Goal: Transaction & Acquisition: Purchase product/service

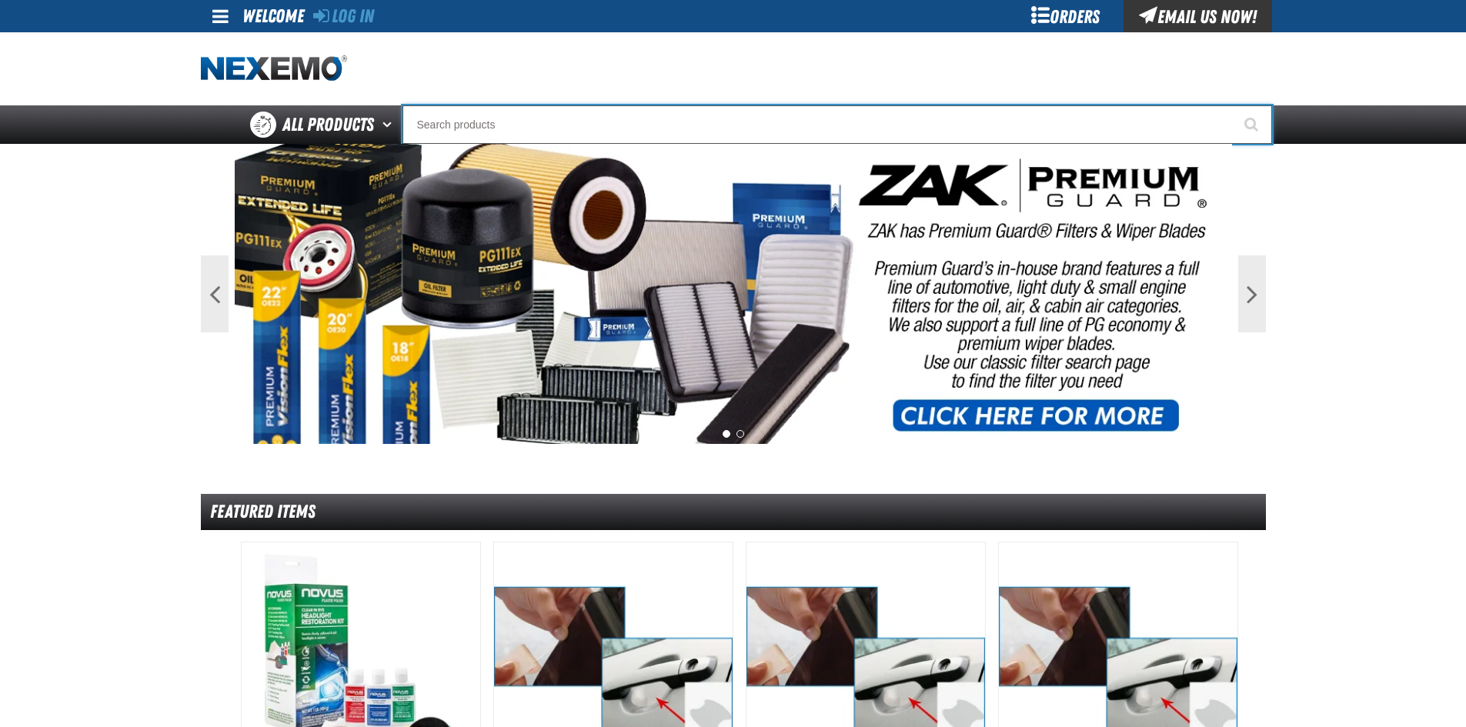
click at [569, 121] on input "Search" at bounding box center [837, 124] width 870 height 38
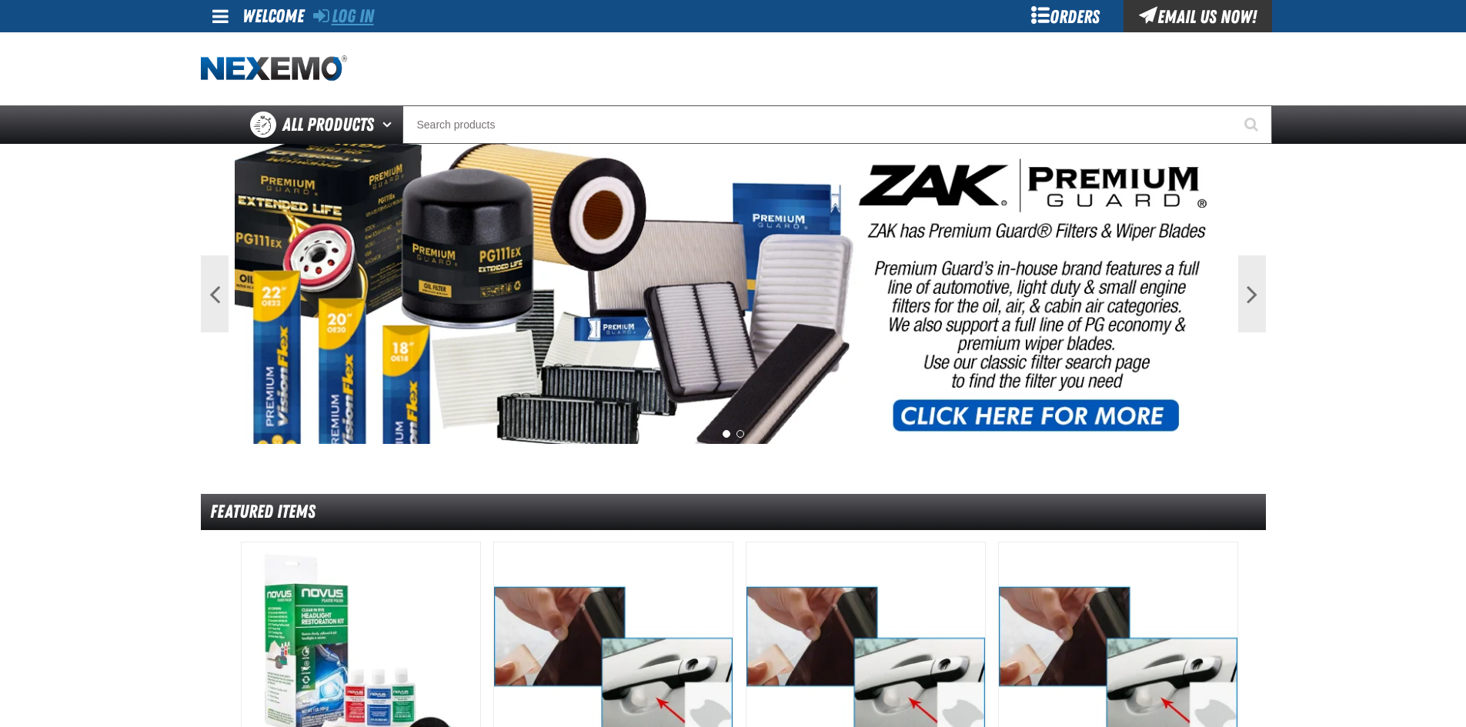
click at [374, 8] on link "Log In" at bounding box center [343, 16] width 61 height 22
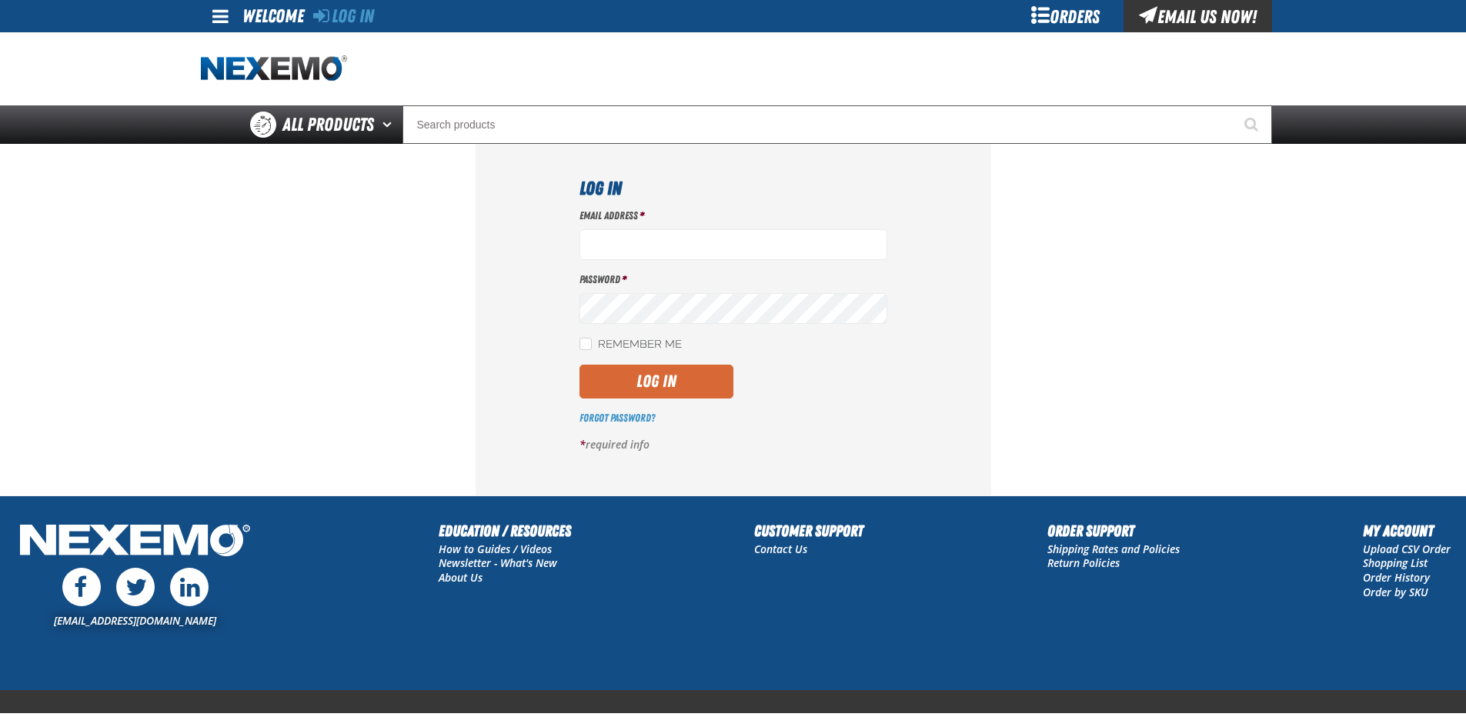
type input "jrobinson@vtaig.com"
click at [633, 381] on button "Log In" at bounding box center [656, 382] width 154 height 34
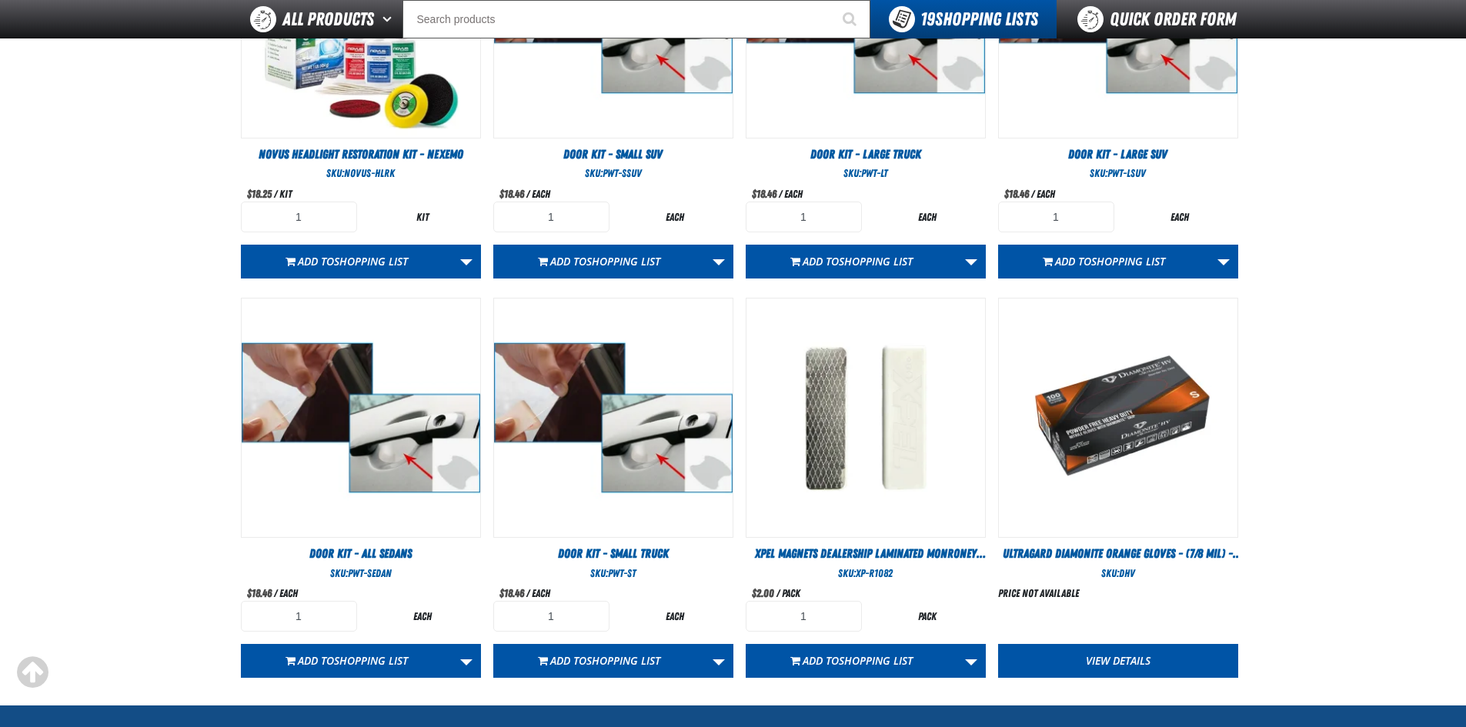
scroll to position [636, 0]
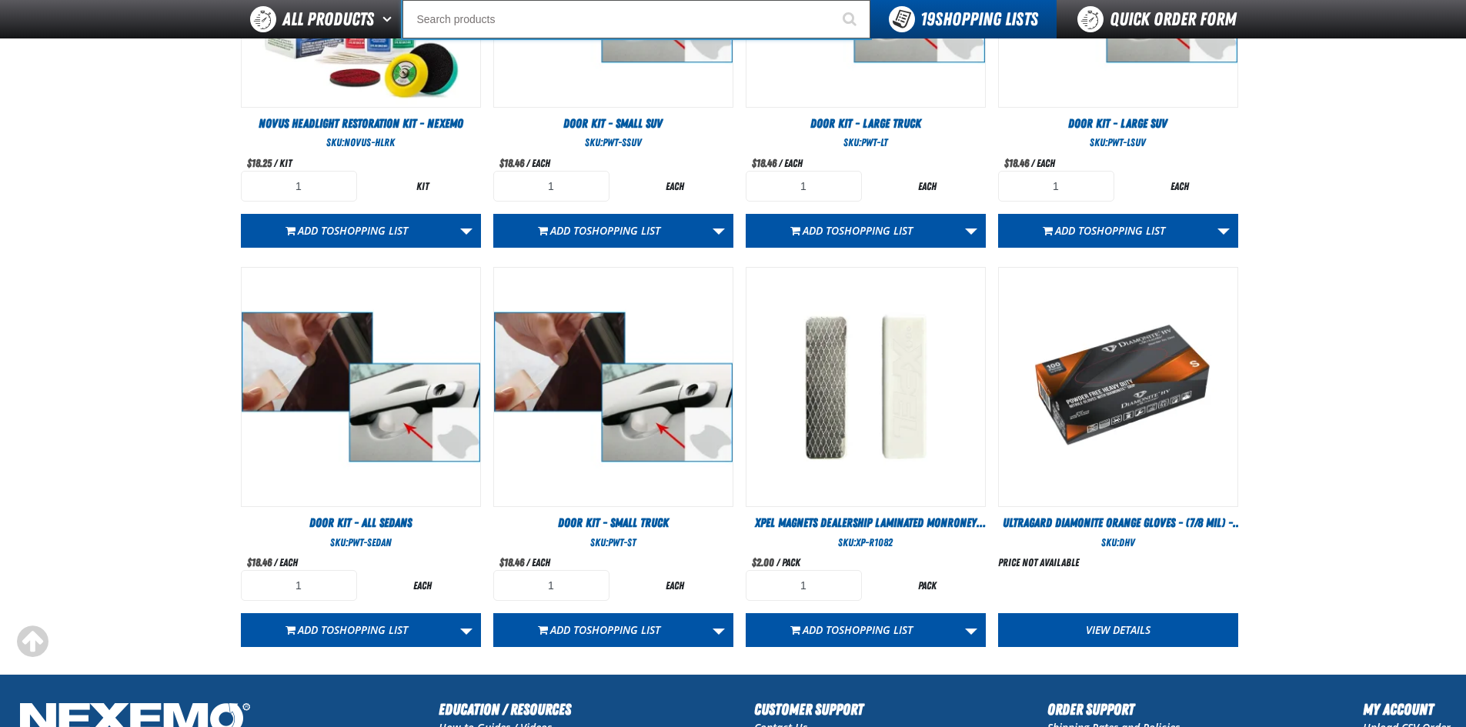
click at [449, 15] on input "Search" at bounding box center [636, 19] width 468 height 38
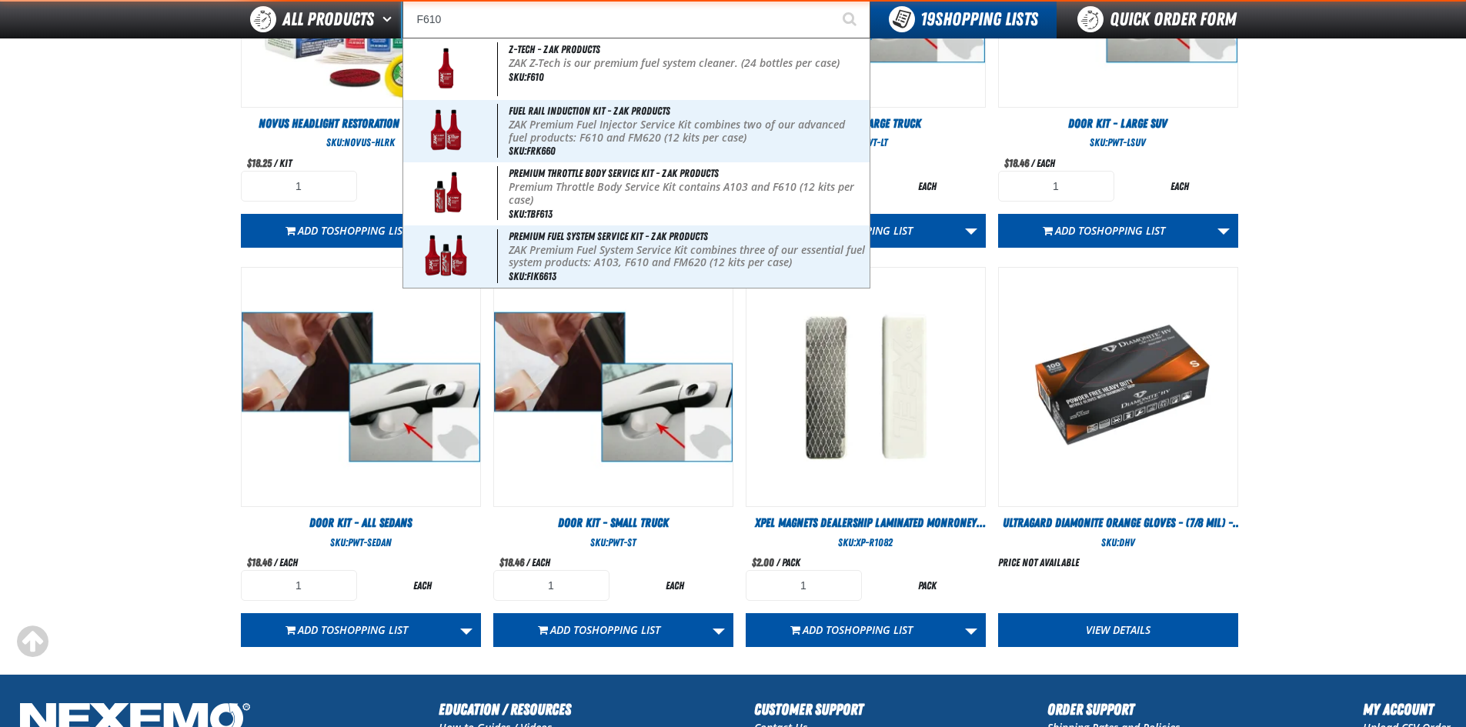
type input "F610"
click at [832, 0] on button "Start Searching" at bounding box center [851, 19] width 38 height 38
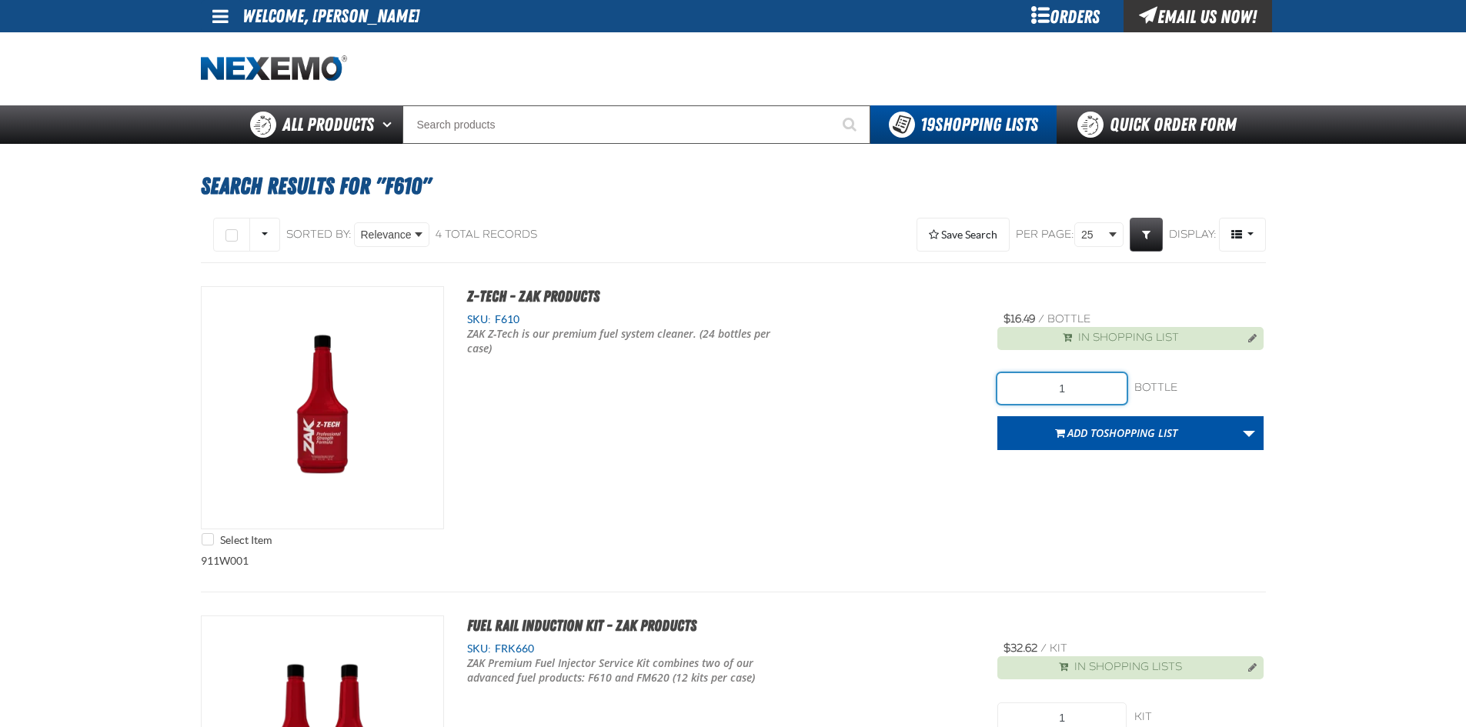
click at [1079, 386] on input "1" at bounding box center [1061, 388] width 129 height 31
type input "240"
click at [1242, 422] on link "More Actions" at bounding box center [1248, 433] width 29 height 34
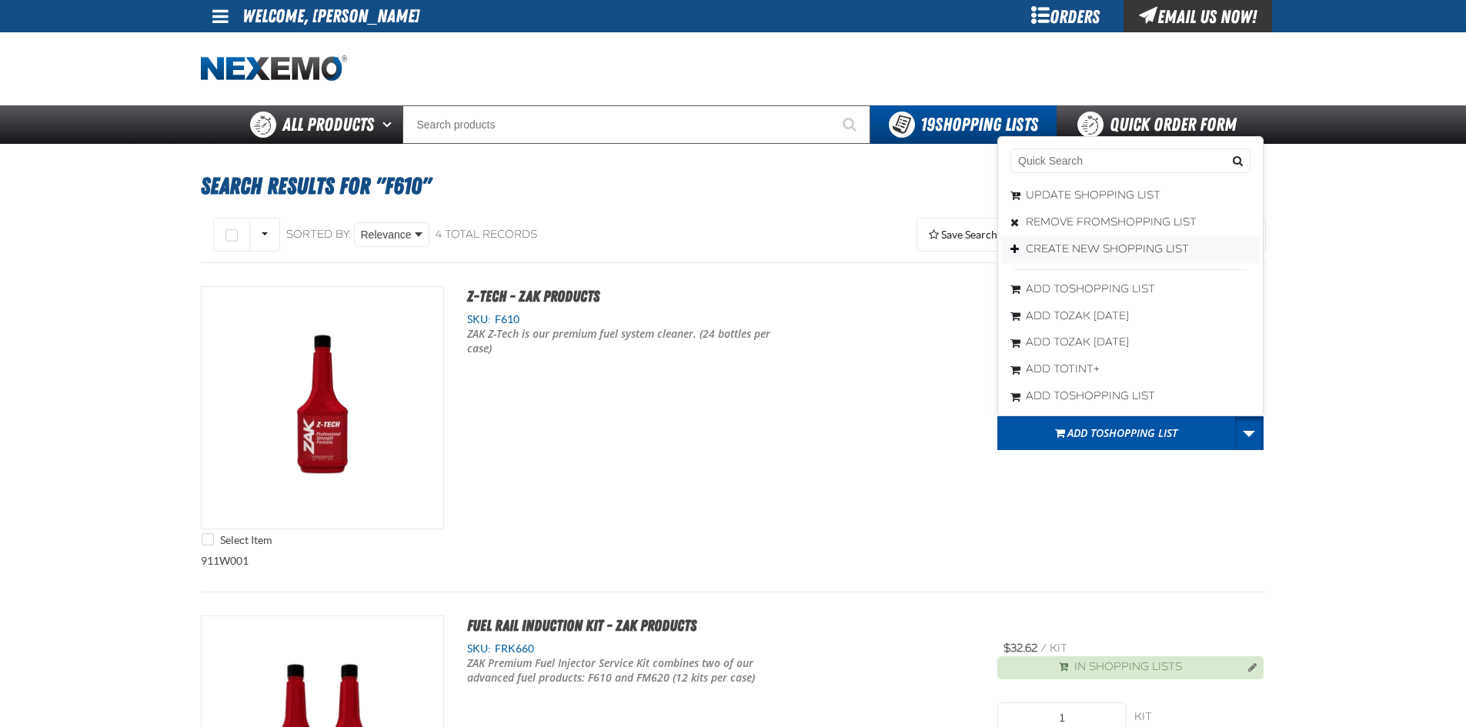
click at [1086, 249] on button "Create New Shopping List" at bounding box center [1130, 249] width 259 height 27
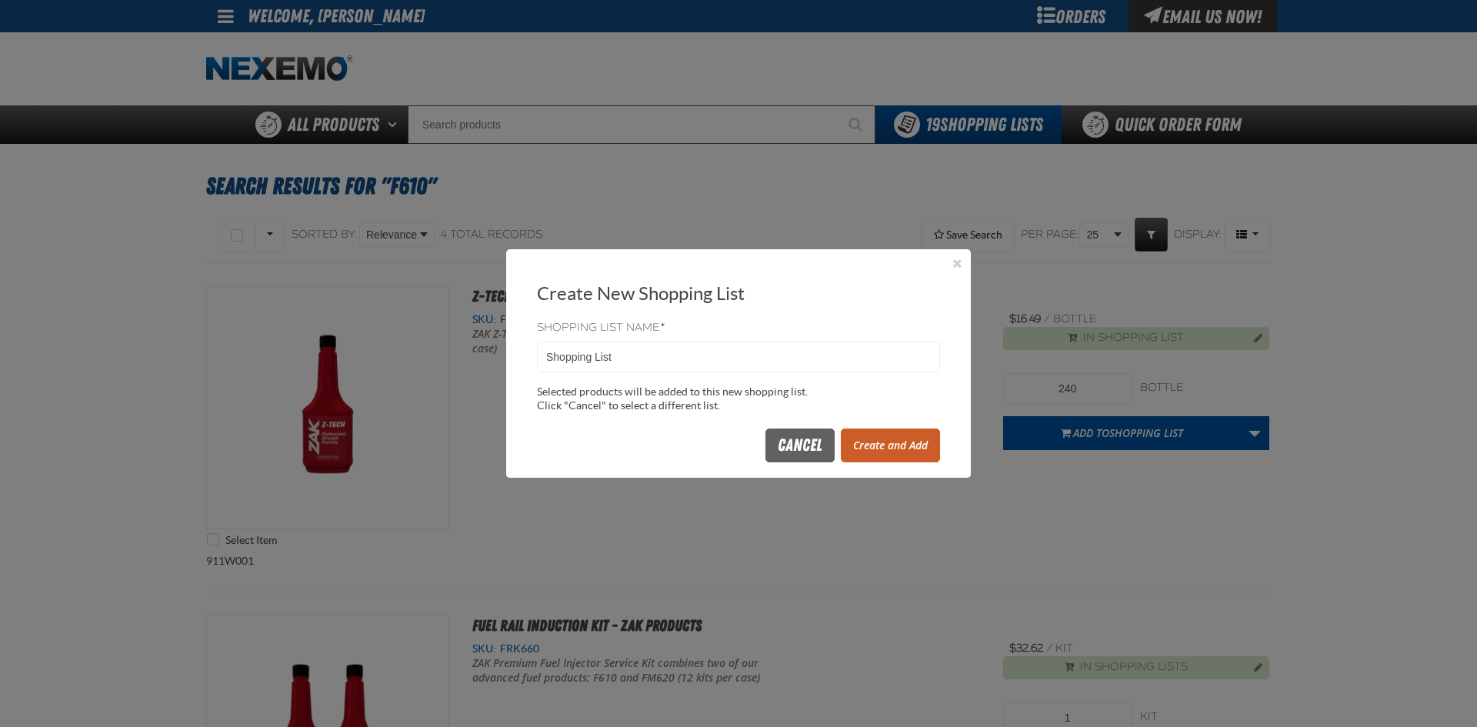
click at [900, 443] on button "Create and Add" at bounding box center [890, 446] width 99 height 34
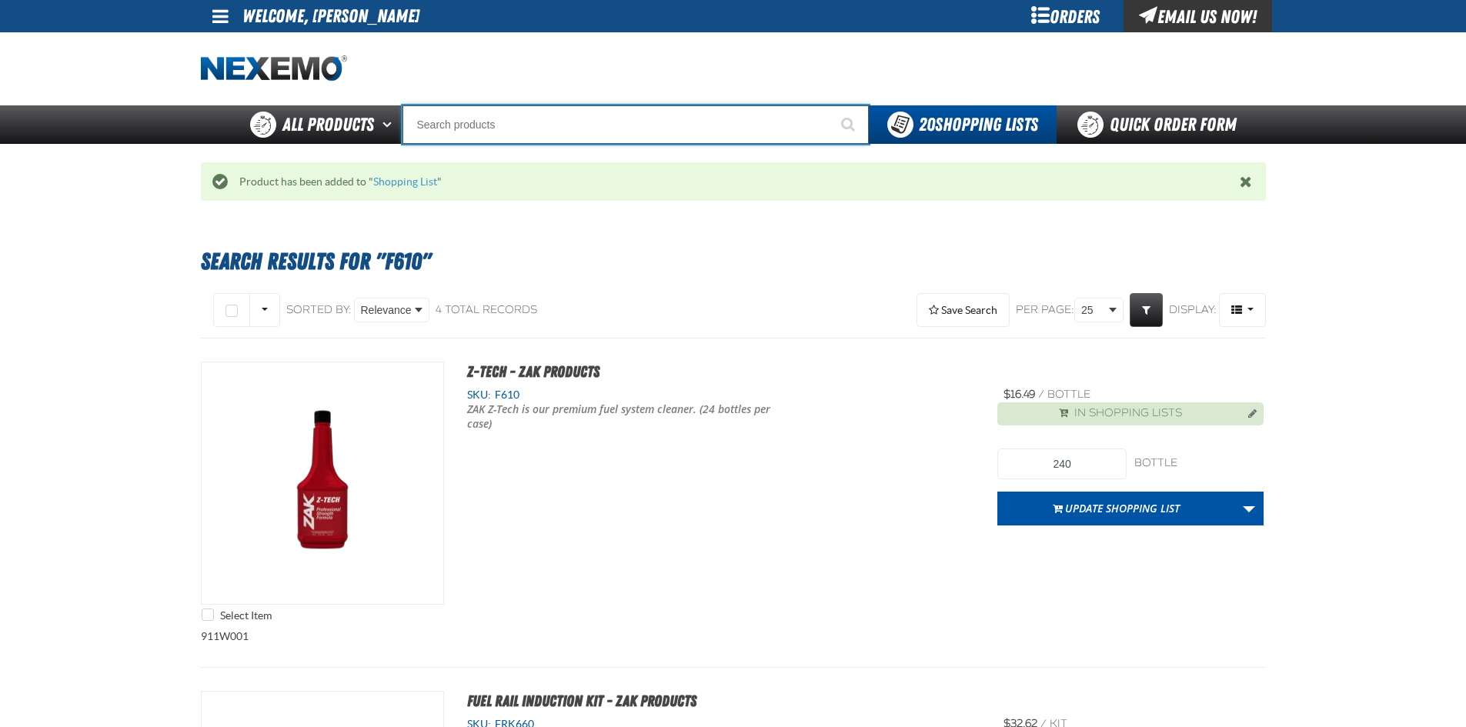
click at [506, 129] on input "Search" at bounding box center [635, 124] width 466 height 38
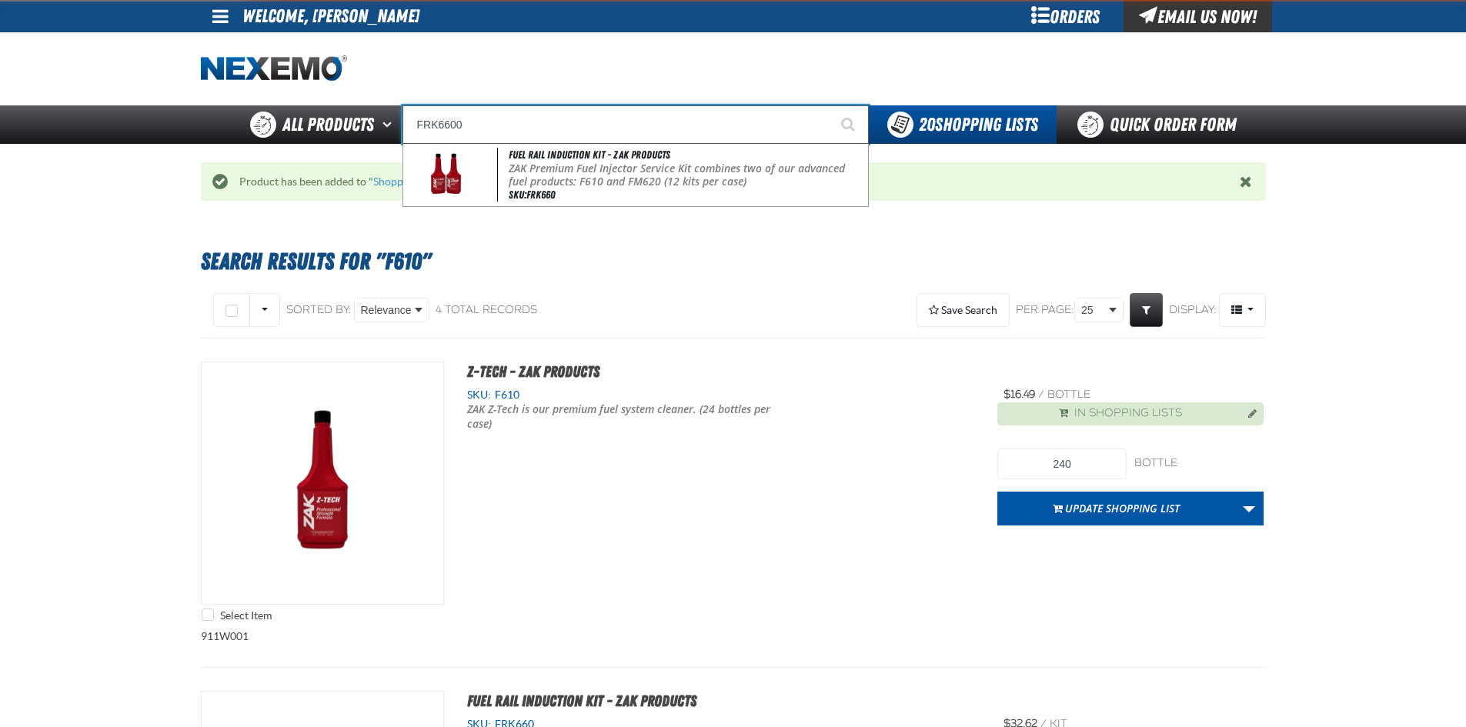
type input "FRK6600"
click at [830, 105] on button "Start Searching" at bounding box center [849, 124] width 38 height 38
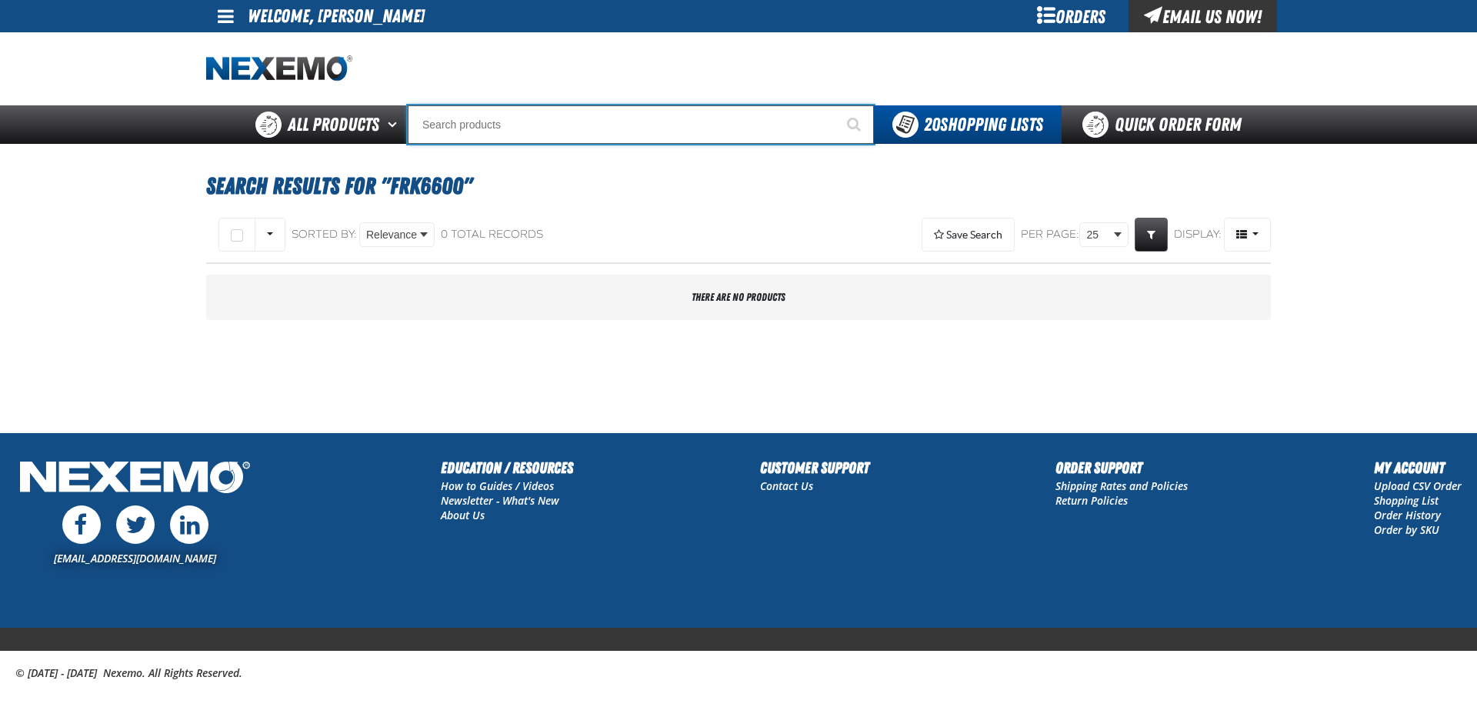
click at [512, 123] on input "Search" at bounding box center [641, 124] width 466 height 38
type input "R"
type input "ROADSIDE R"
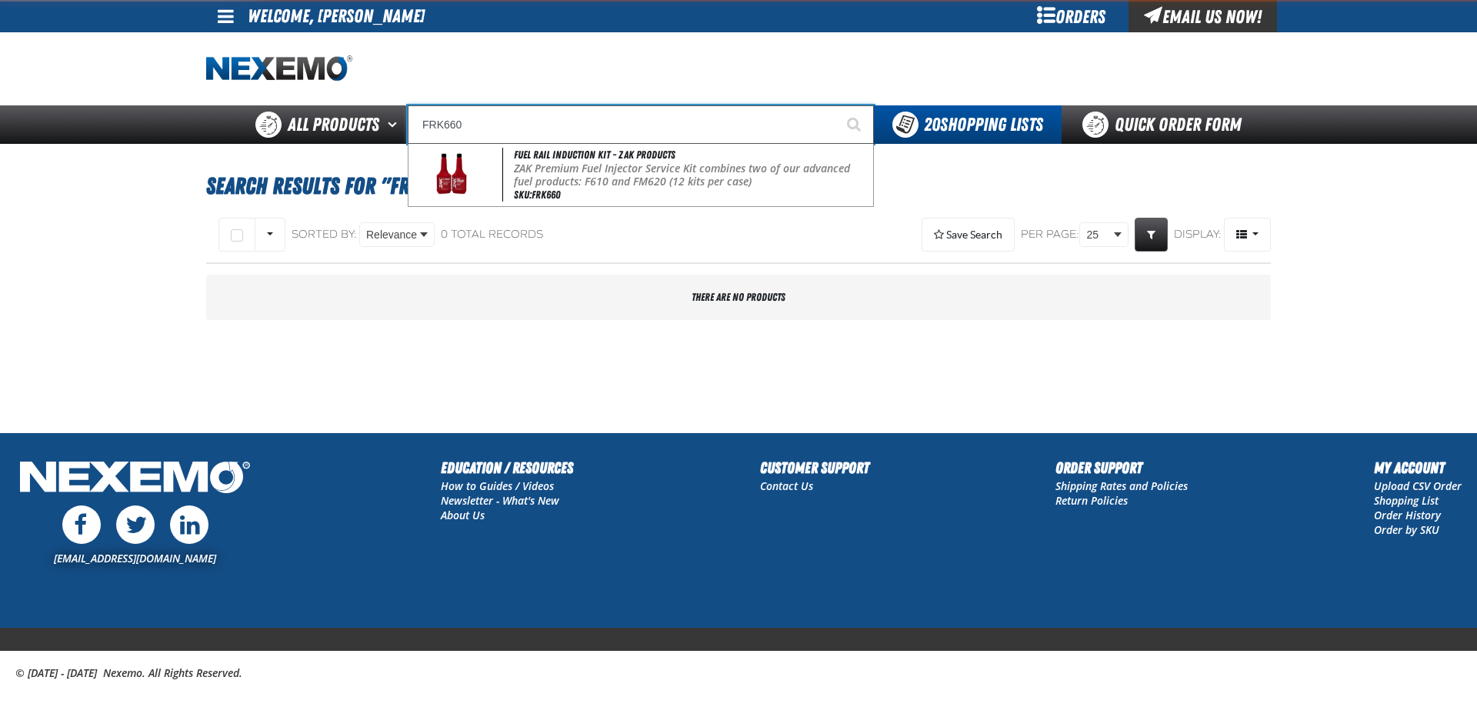
type input "FRK660"
click at [836, 105] on button "Start Searching" at bounding box center [855, 124] width 38 height 38
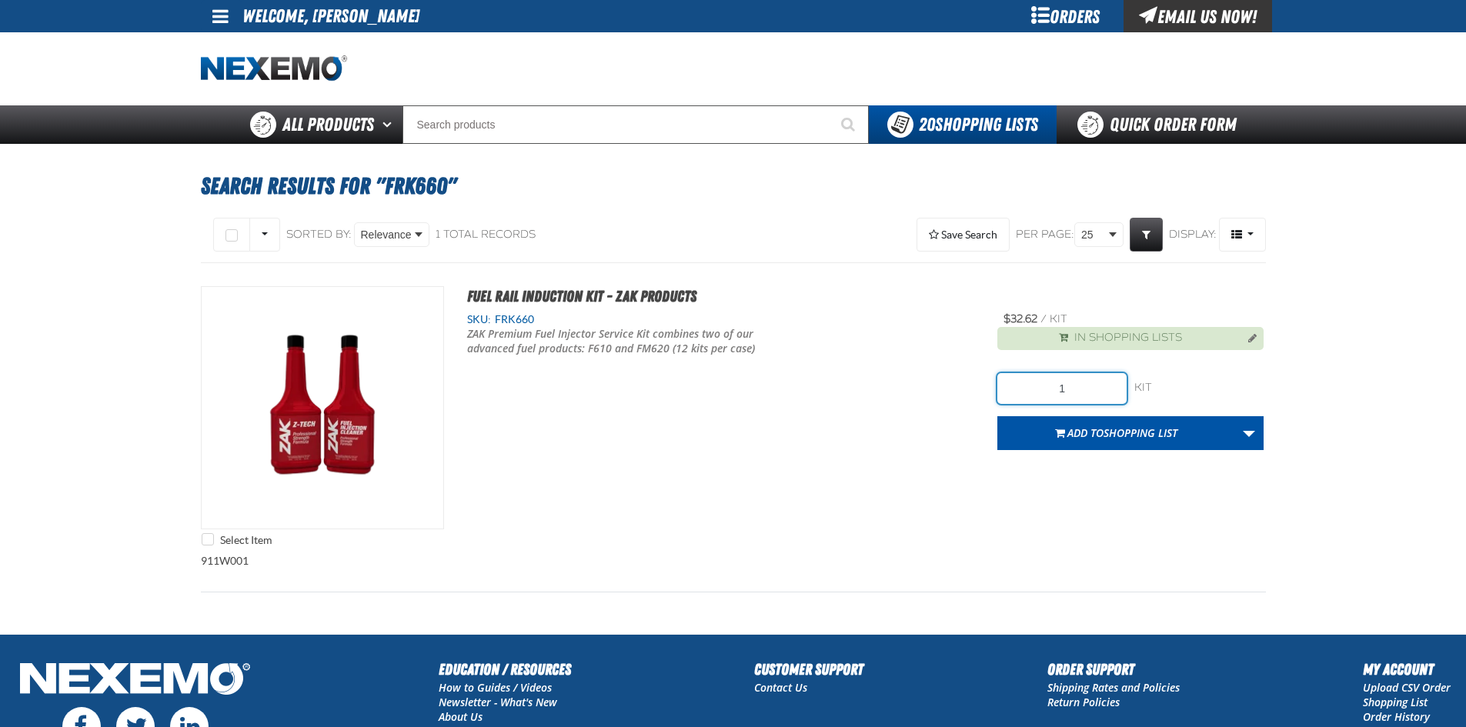
drag, startPoint x: 1079, startPoint y: 384, endPoint x: 894, endPoint y: 376, distance: 184.8
click at [903, 379] on div "Select Item Fuel Rail Induction Kit - ZAK Products SKU: FRK660 /" at bounding box center [733, 420] width 1065 height 268
type input "240"
click at [1159, 446] on button "Add to Shopping List" at bounding box center [1116, 433] width 238 height 34
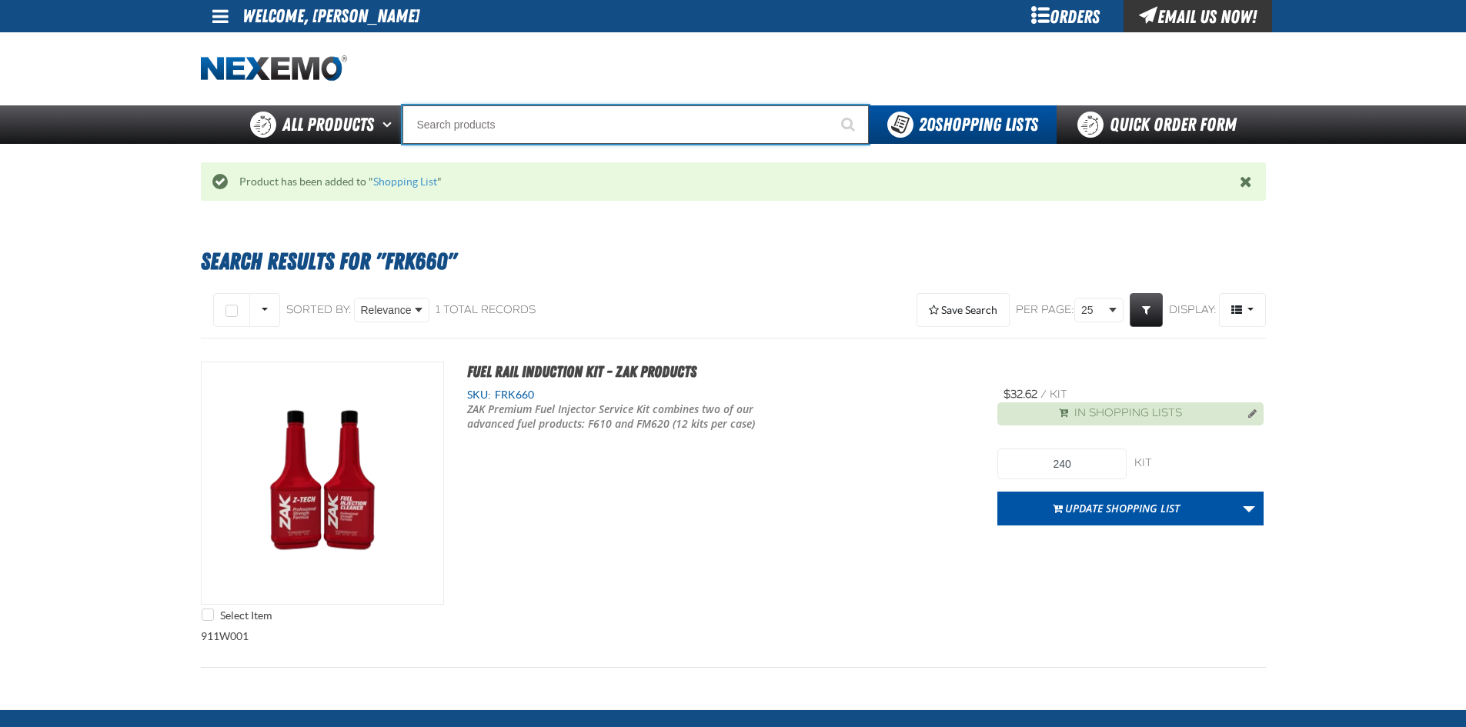
click at [510, 116] on input "Search" at bounding box center [635, 124] width 466 height 38
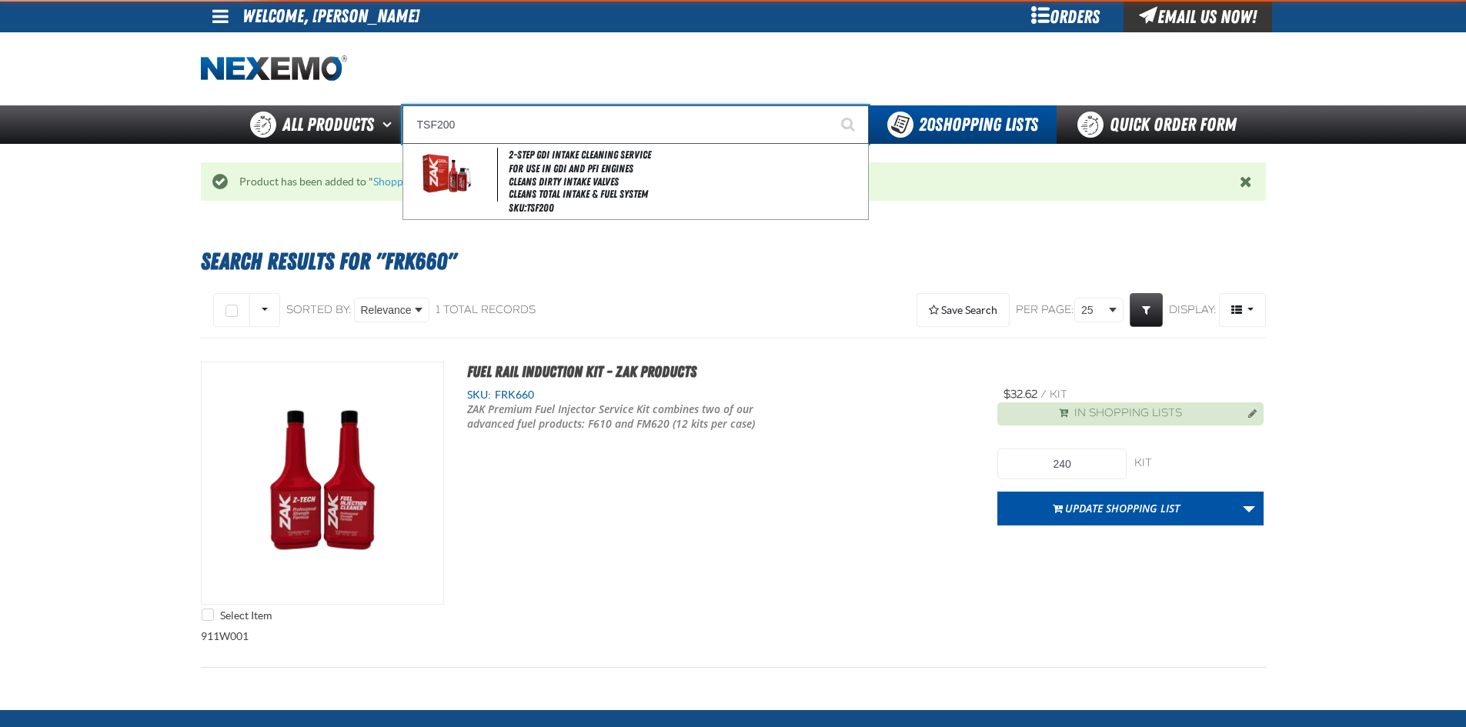
type input "TSF200"
click at [830, 105] on button "Start Searching" at bounding box center [849, 124] width 38 height 38
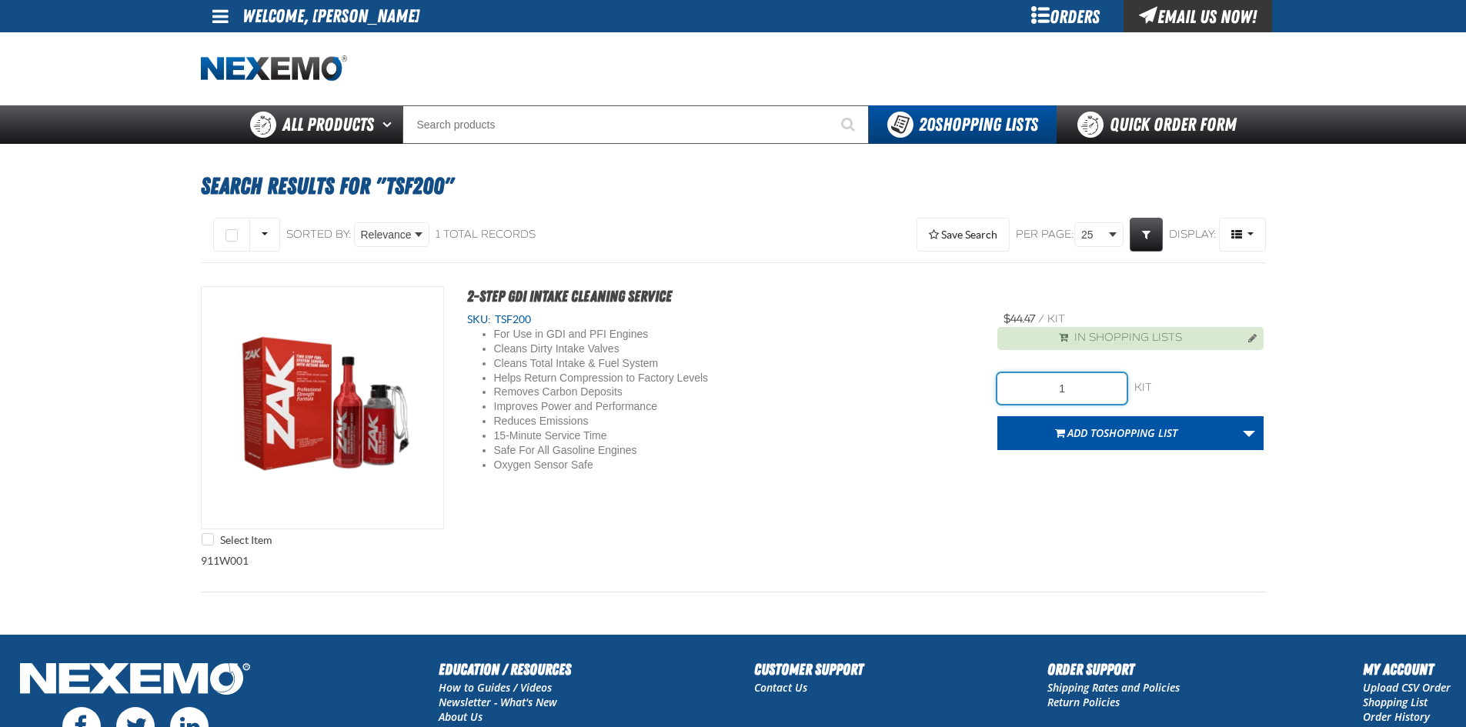
drag, startPoint x: 1097, startPoint y: 395, endPoint x: 983, endPoint y: 390, distance: 114.0
click at [987, 390] on div "Select Item 2-Step GDI Intake Cleaning Service SKU: TSF200 For Use in GDI and P…" at bounding box center [733, 420] width 1065 height 268
type input "12"
click at [1144, 419] on button "Add to Shopping List" at bounding box center [1116, 433] width 238 height 34
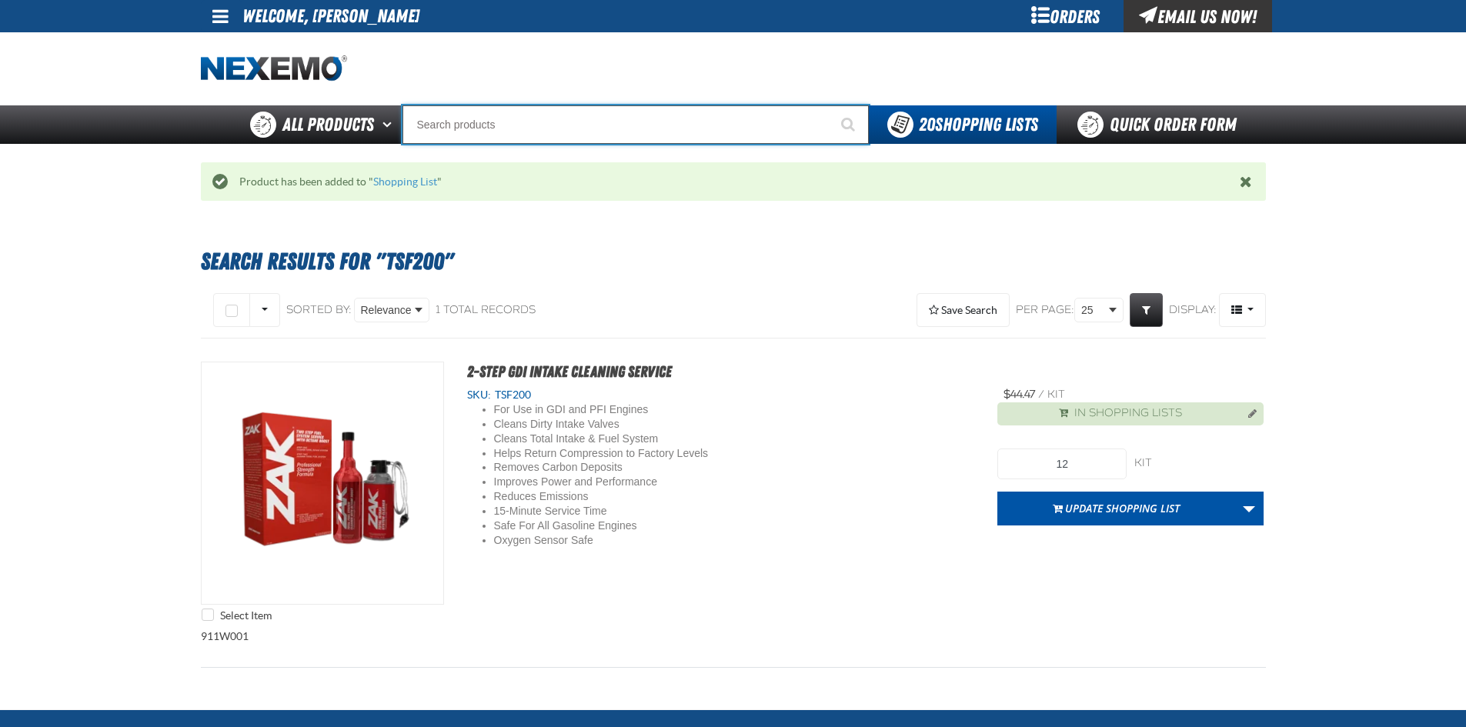
click at [496, 121] on input "Search" at bounding box center [635, 124] width 466 height 38
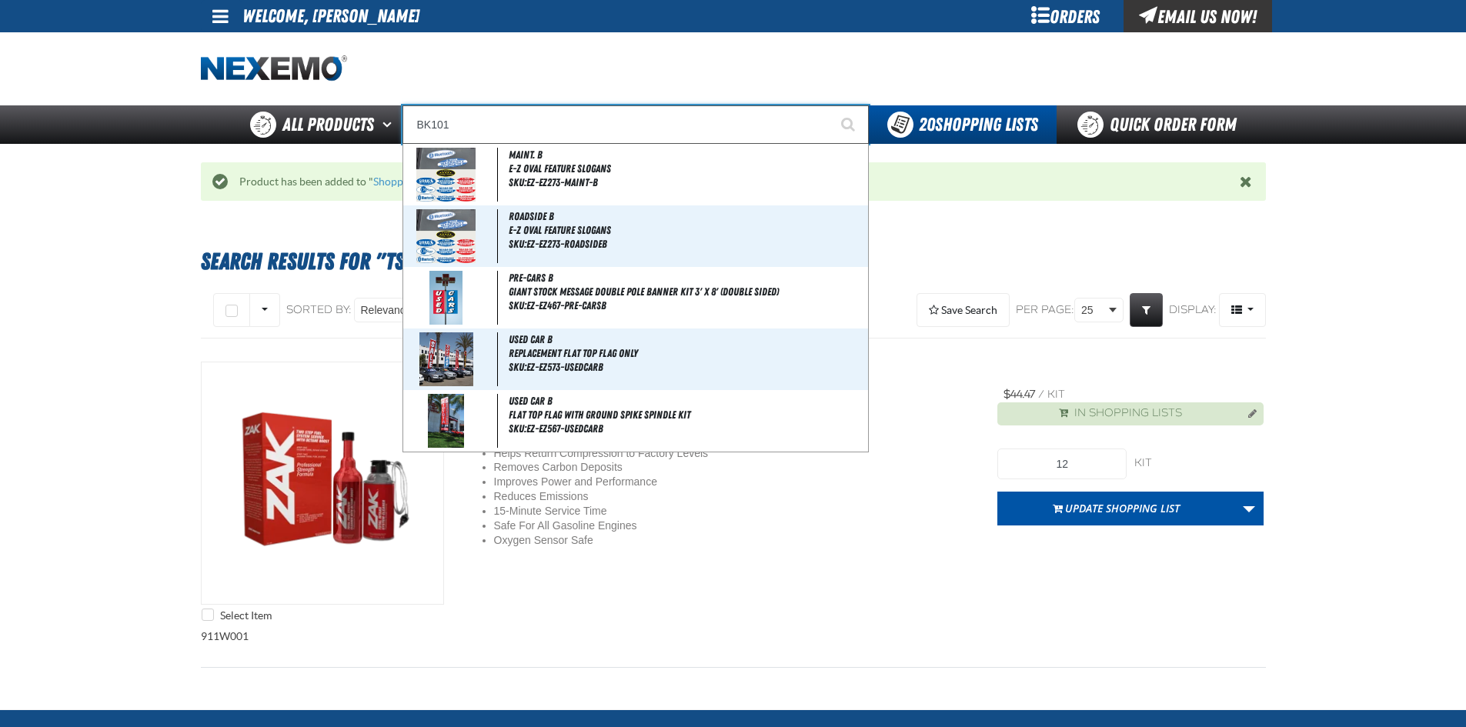
type input "BK101"
click at [830, 105] on button "Start Searching" at bounding box center [849, 124] width 38 height 38
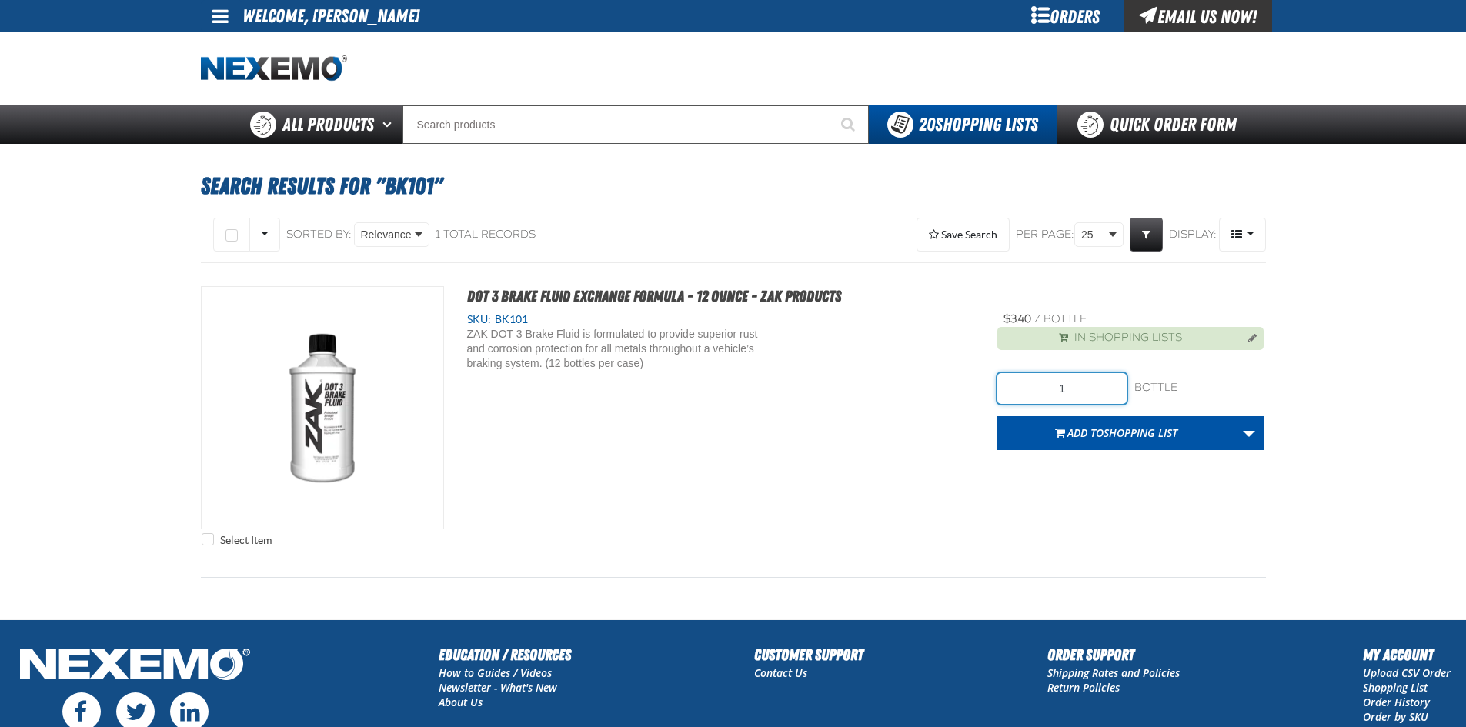
click at [1073, 386] on input "1" at bounding box center [1061, 388] width 129 height 31
type input "120"
click at [1093, 429] on span "Add to Shopping List" at bounding box center [1122, 433] width 110 height 15
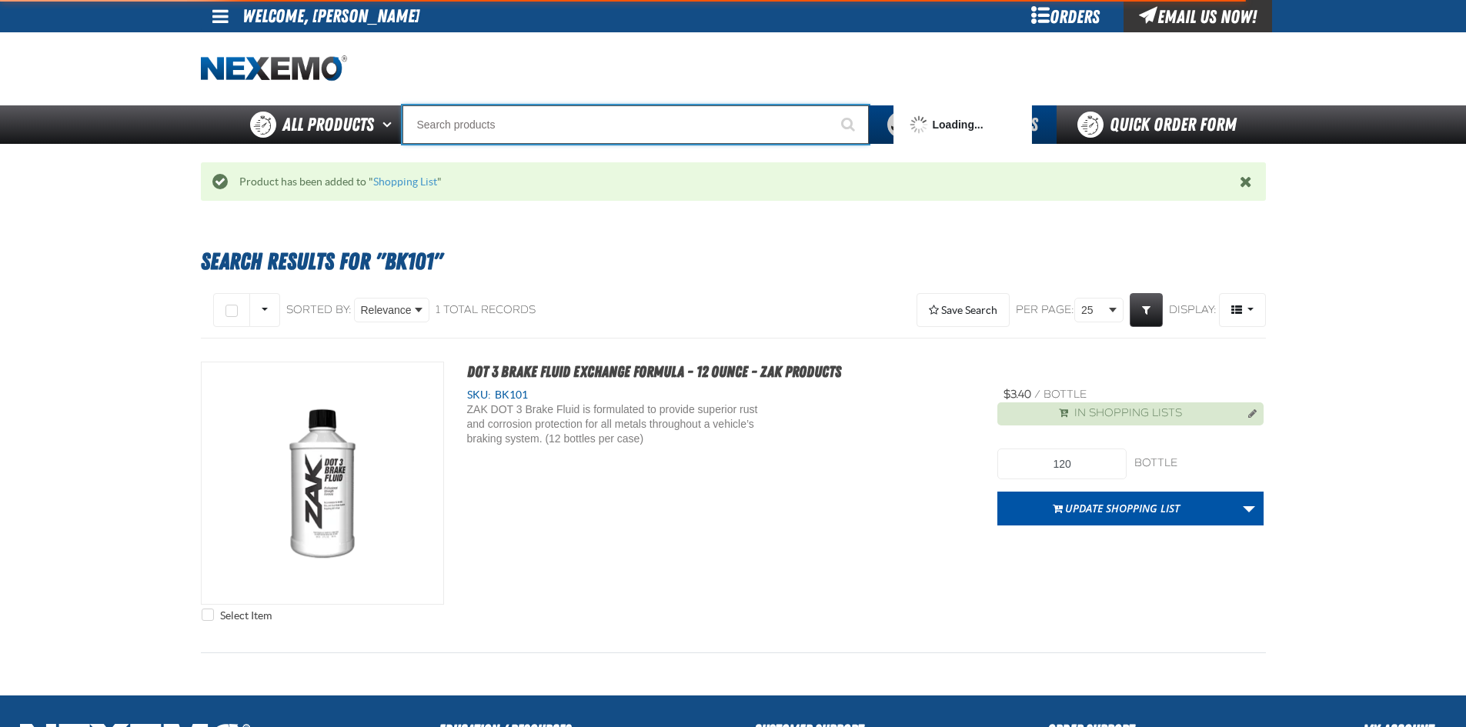
click at [562, 118] on input "Search" at bounding box center [635, 124] width 466 height 38
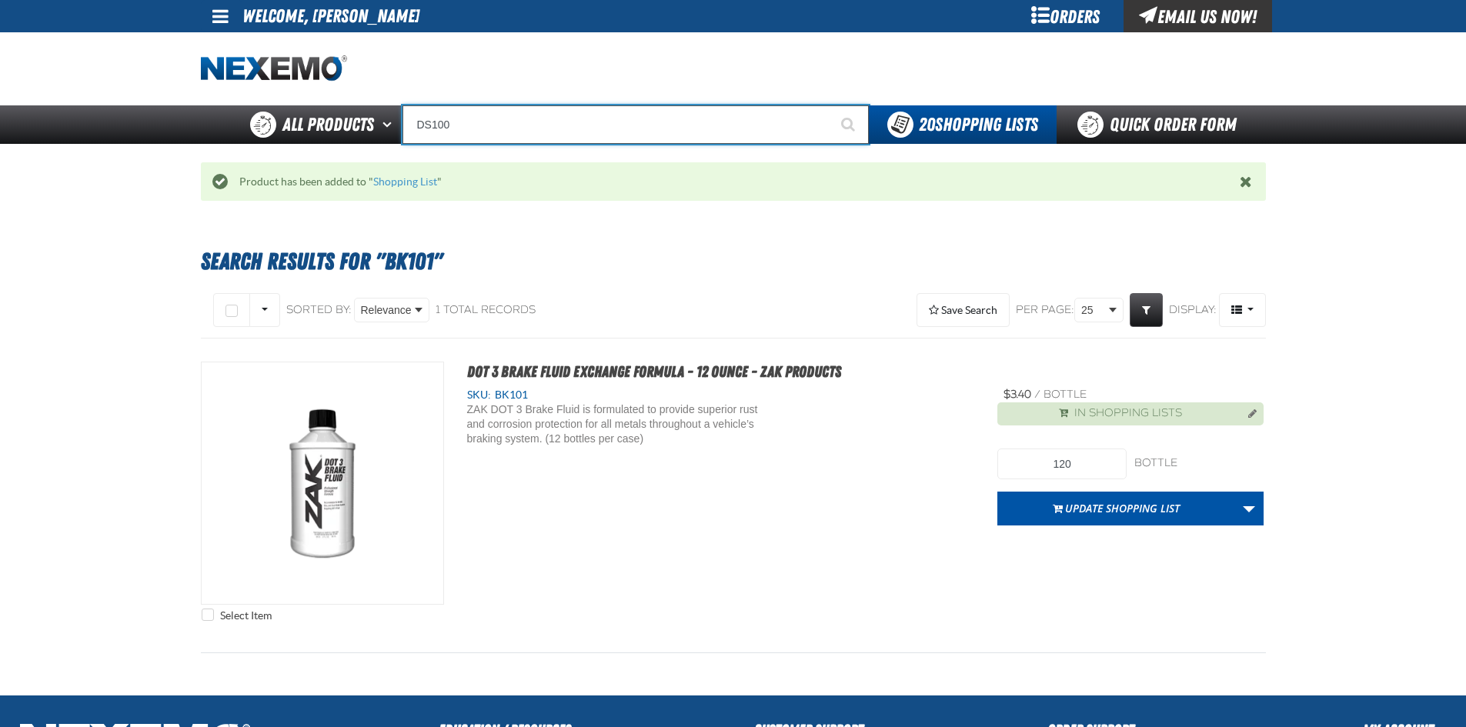
type input "DS100"
click at [830, 105] on button "Start Searching" at bounding box center [849, 124] width 38 height 38
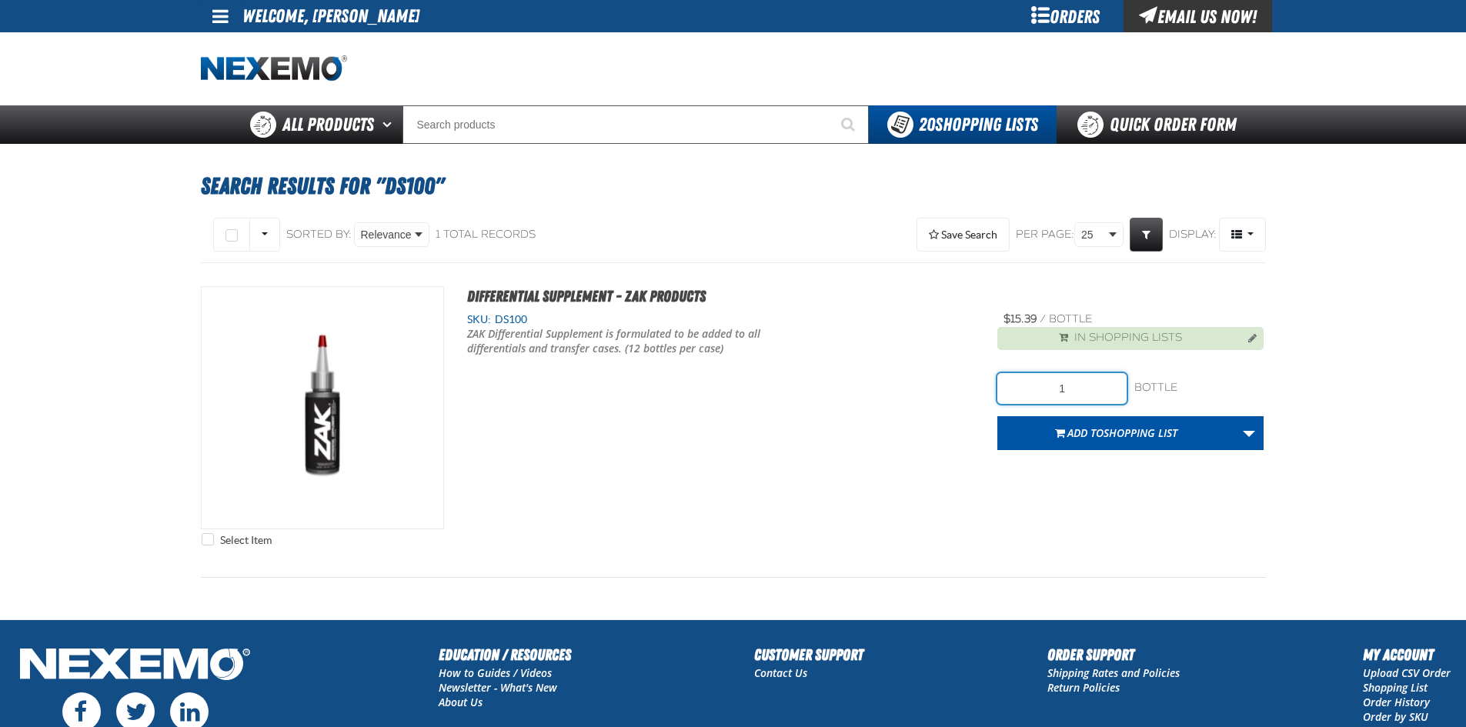
drag, startPoint x: 1077, startPoint y: 381, endPoint x: 928, endPoint y: 351, distance: 151.5
click at [973, 391] on div "Select Item Differential Supplement - ZAK Products SKU: DS100" at bounding box center [733, 420] width 1065 height 268
type input "12"
click at [1126, 432] on span "Shopping List" at bounding box center [1140, 433] width 74 height 15
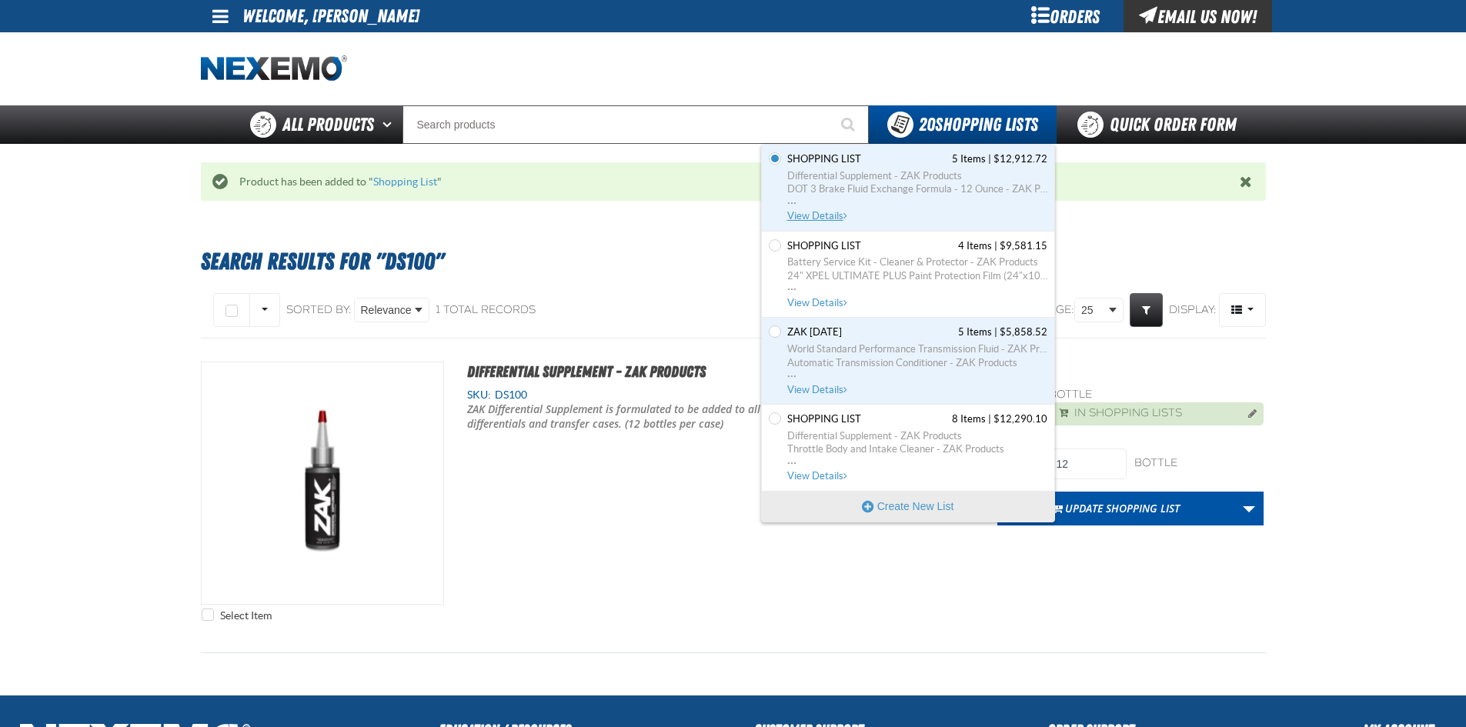
click at [874, 180] on span "Differential Supplement - ZAK Products" at bounding box center [917, 176] width 260 height 14
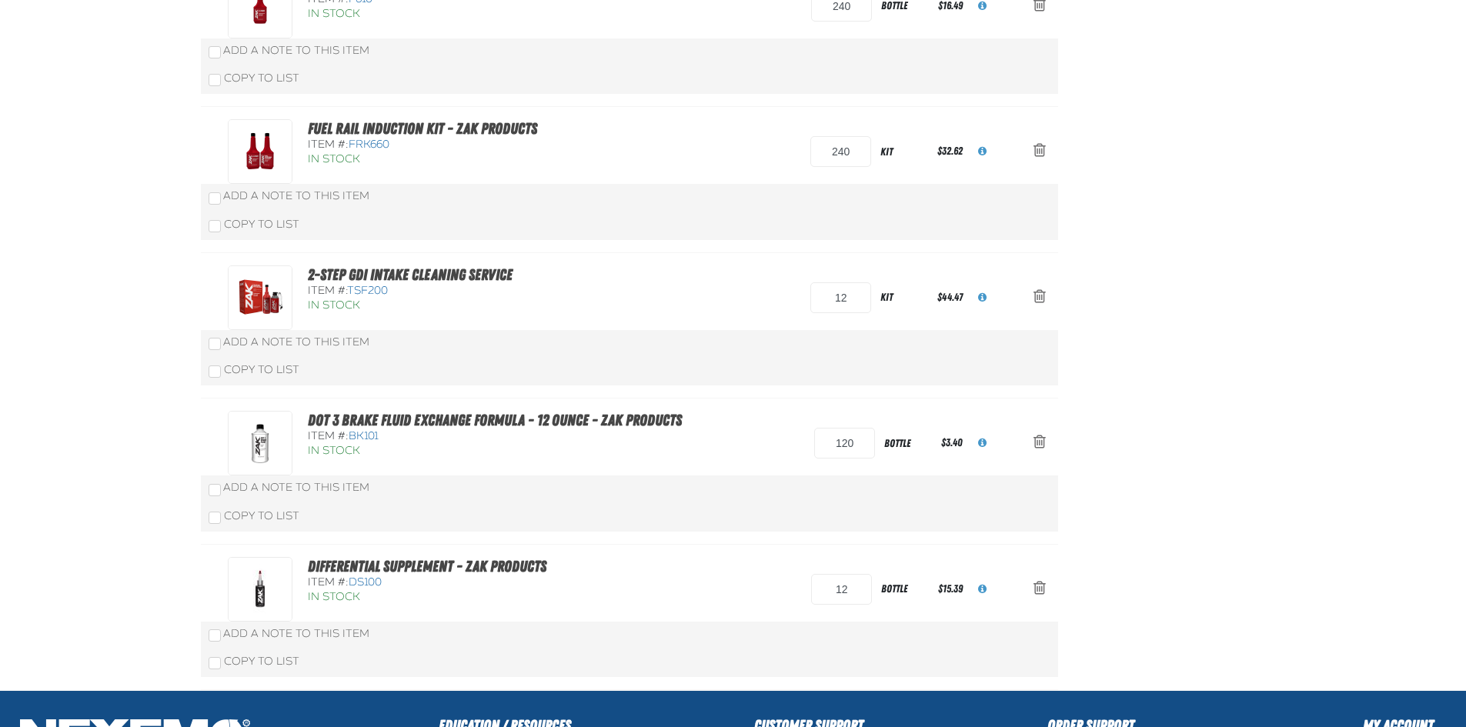
scroll to position [75, 0]
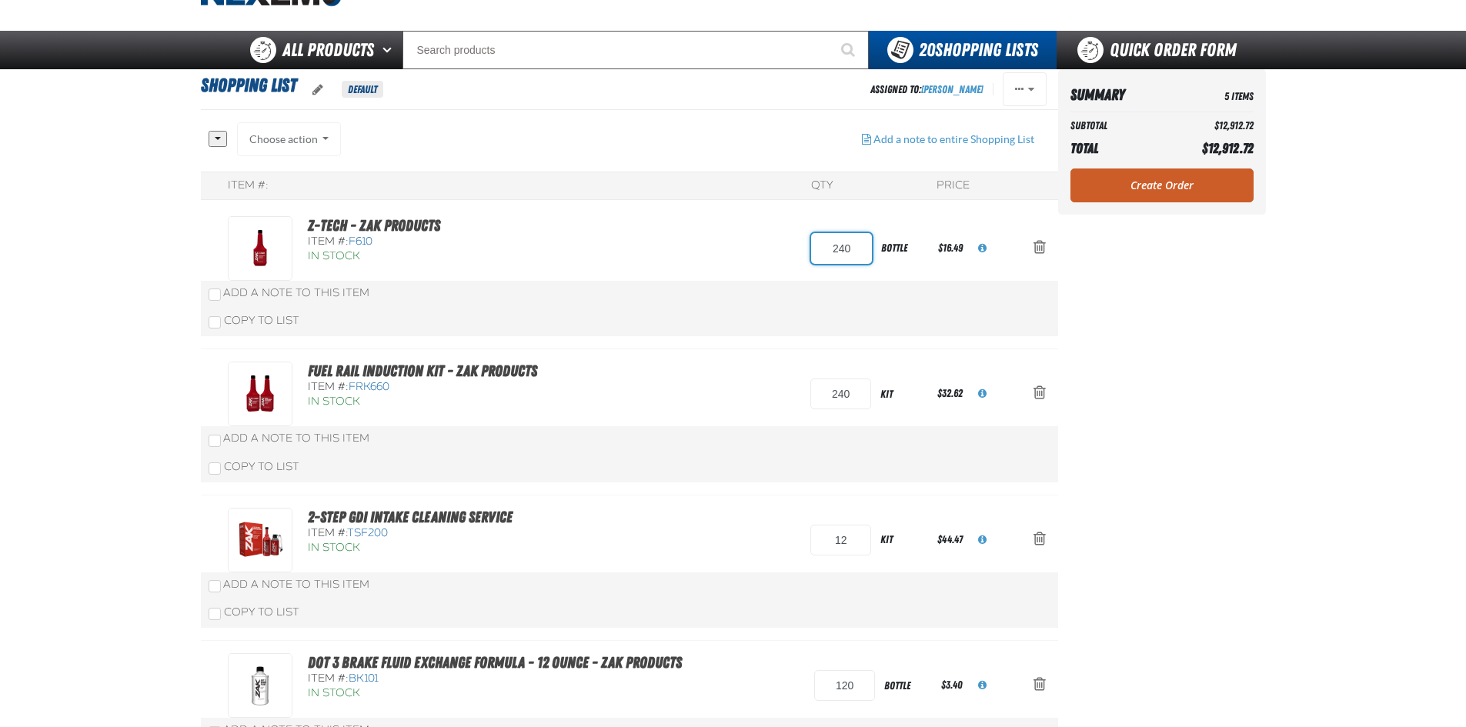
drag, startPoint x: 855, startPoint y: 249, endPoint x: 632, endPoint y: 286, distance: 226.2
click at [784, 254] on div "Z-Tech - ZAK Products Item #: F610 In Stock 240 bottle $16.49" at bounding box center [614, 248] width 772 height 65
type input "120"
click at [720, 399] on div "Item #: QTY Price Z-Tech - ZAK Products Item #: F610 In Stock 12" at bounding box center [629, 552] width 857 height 761
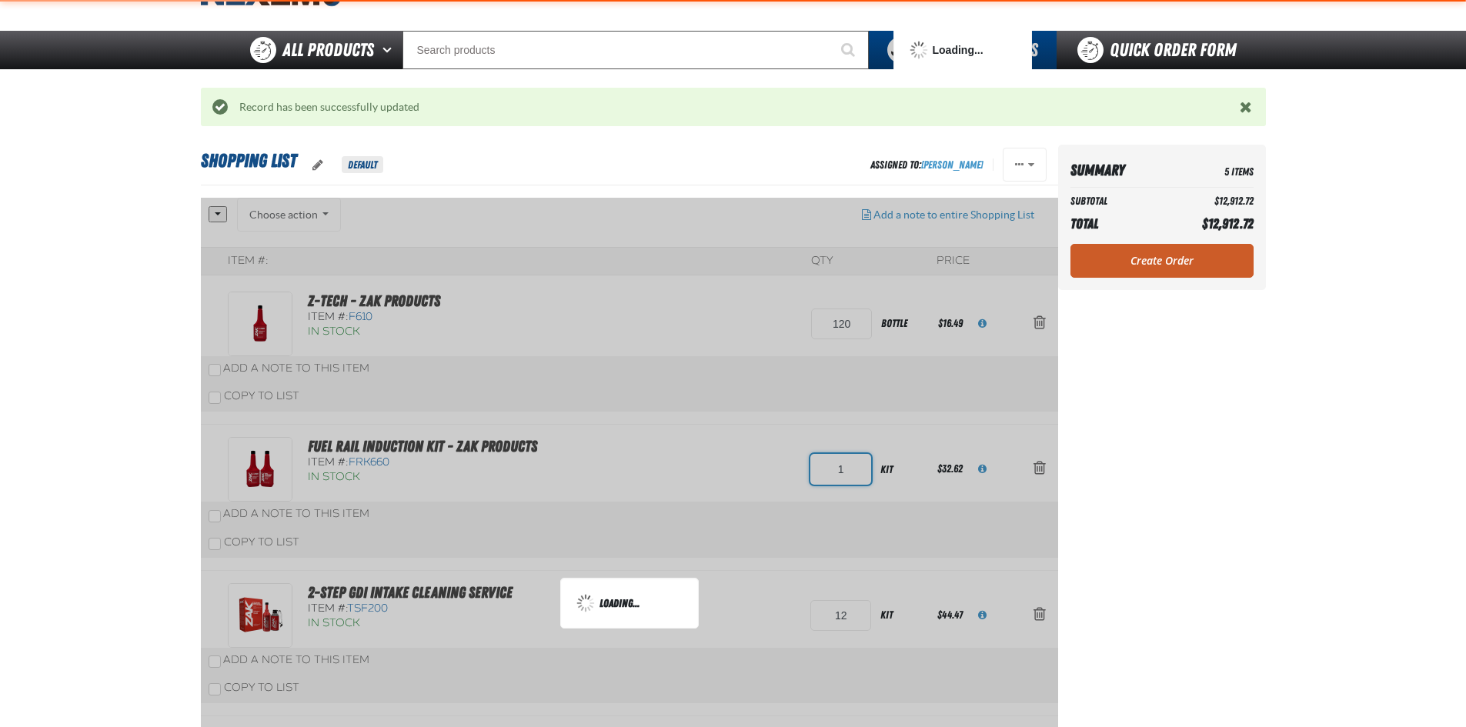
type input "12"
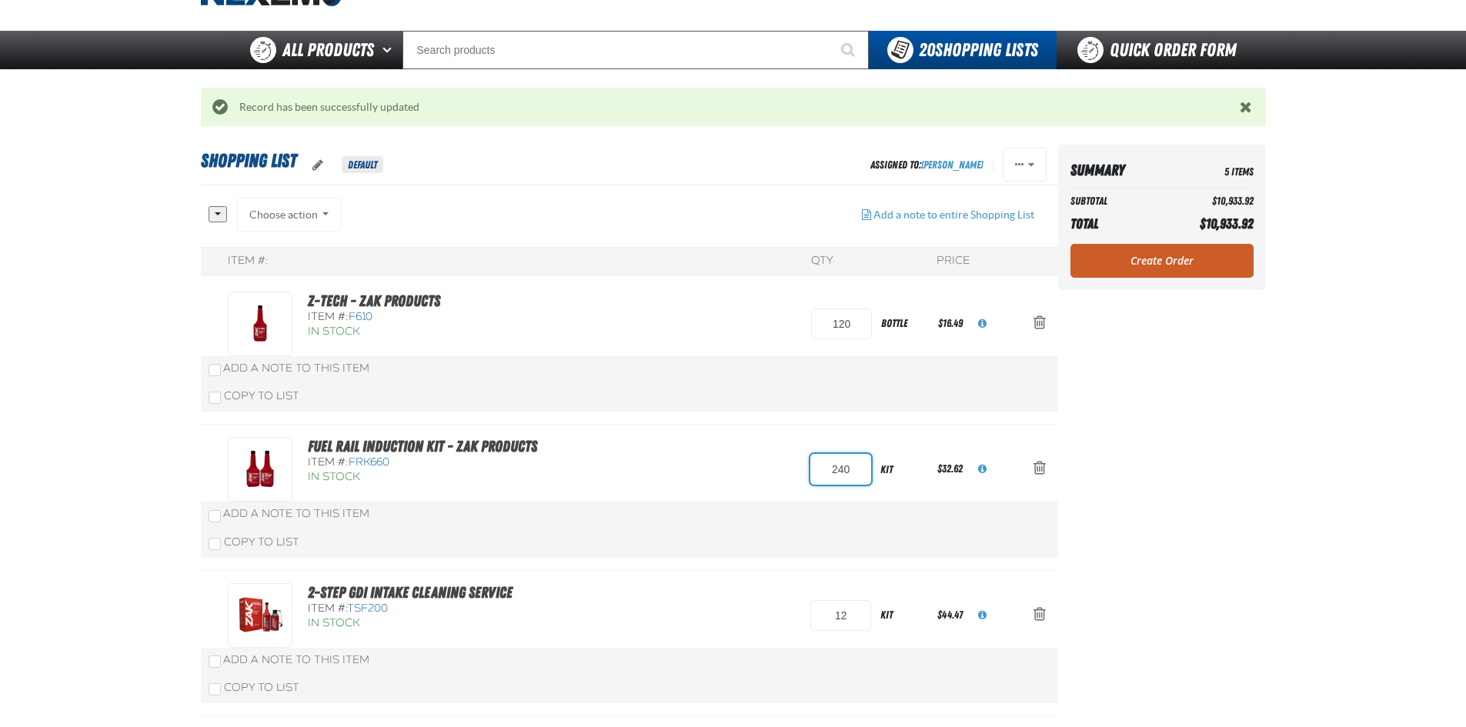
drag, startPoint x: 861, startPoint y: 477, endPoint x: 695, endPoint y: 460, distance: 167.1
click at [703, 464] on div "Fuel Rail Induction Kit - ZAK Products Item #: FRK660 In Stock 240 kit $32.62" at bounding box center [614, 469] width 772 height 65
type input "120"
drag, startPoint x: 1127, startPoint y: 477, endPoint x: 1135, endPoint y: 476, distance: 7.7
click at [1130, 479] on aside "Summary 5 Items Subtotal $7,019.52 Total $7,019.52 Loading... Create Order" at bounding box center [1162, 576] width 208 height 863
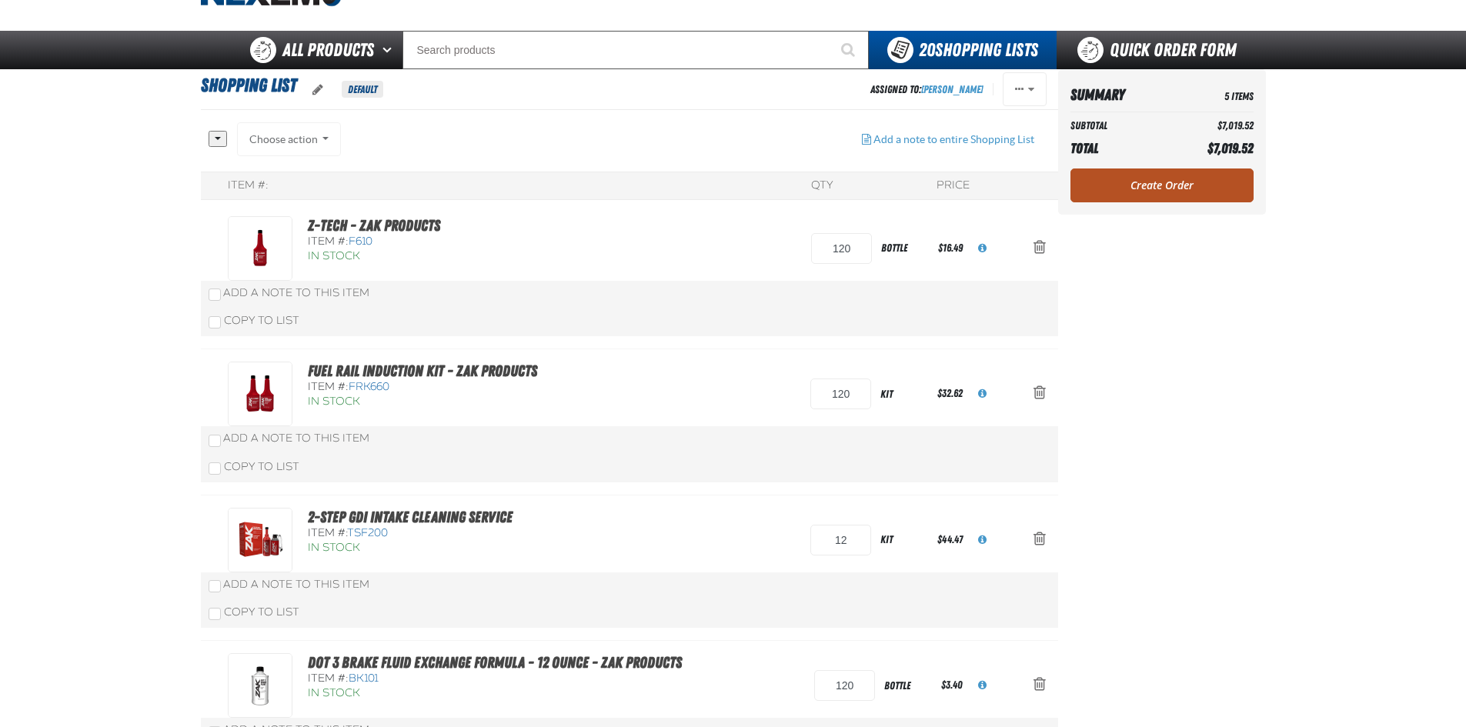
click at [1133, 182] on link "Create Order" at bounding box center [1161, 186] width 183 height 34
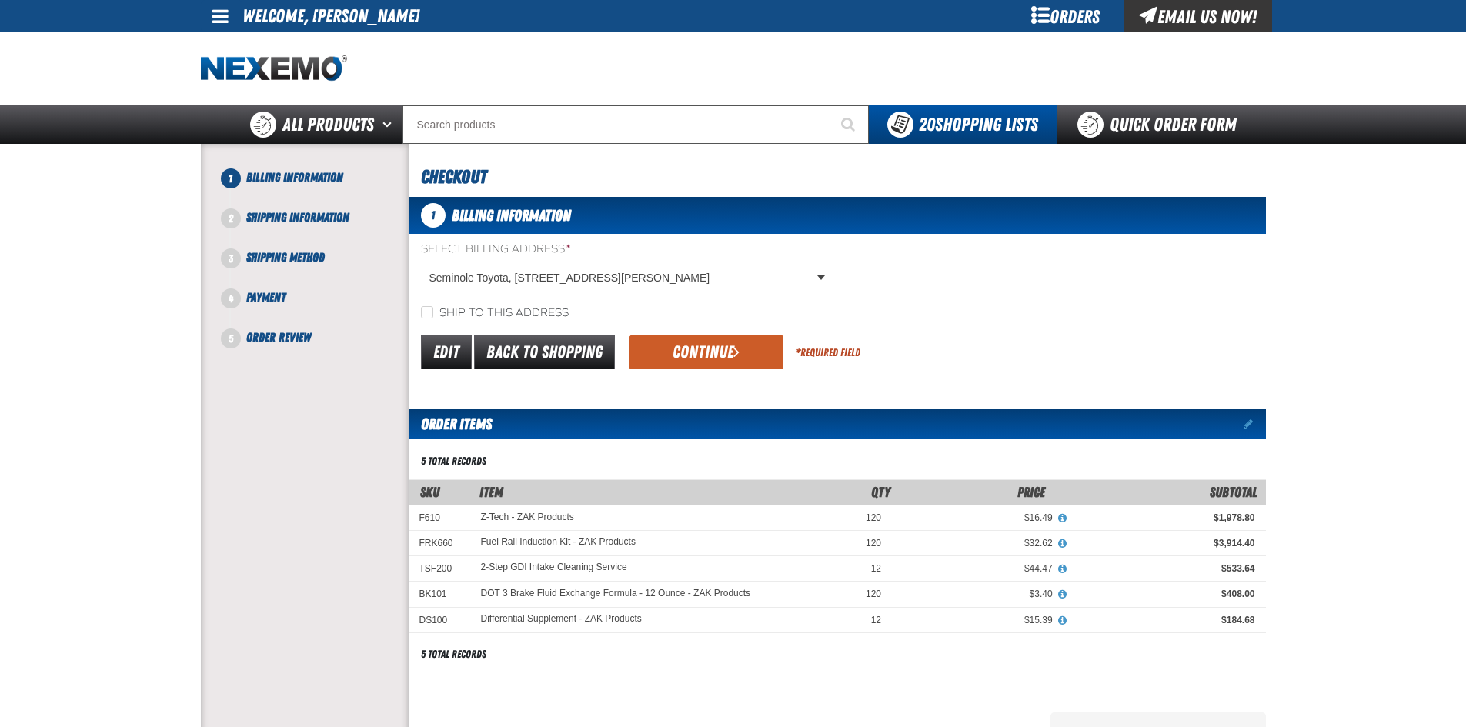
click at [432, 306] on label "Ship to this address" at bounding box center [495, 313] width 148 height 15
click at [432, 306] on input "Ship to this address" at bounding box center [427, 312] width 12 height 12
checkbox input "true"
click at [690, 361] on button "Continue" at bounding box center [706, 353] width 154 height 34
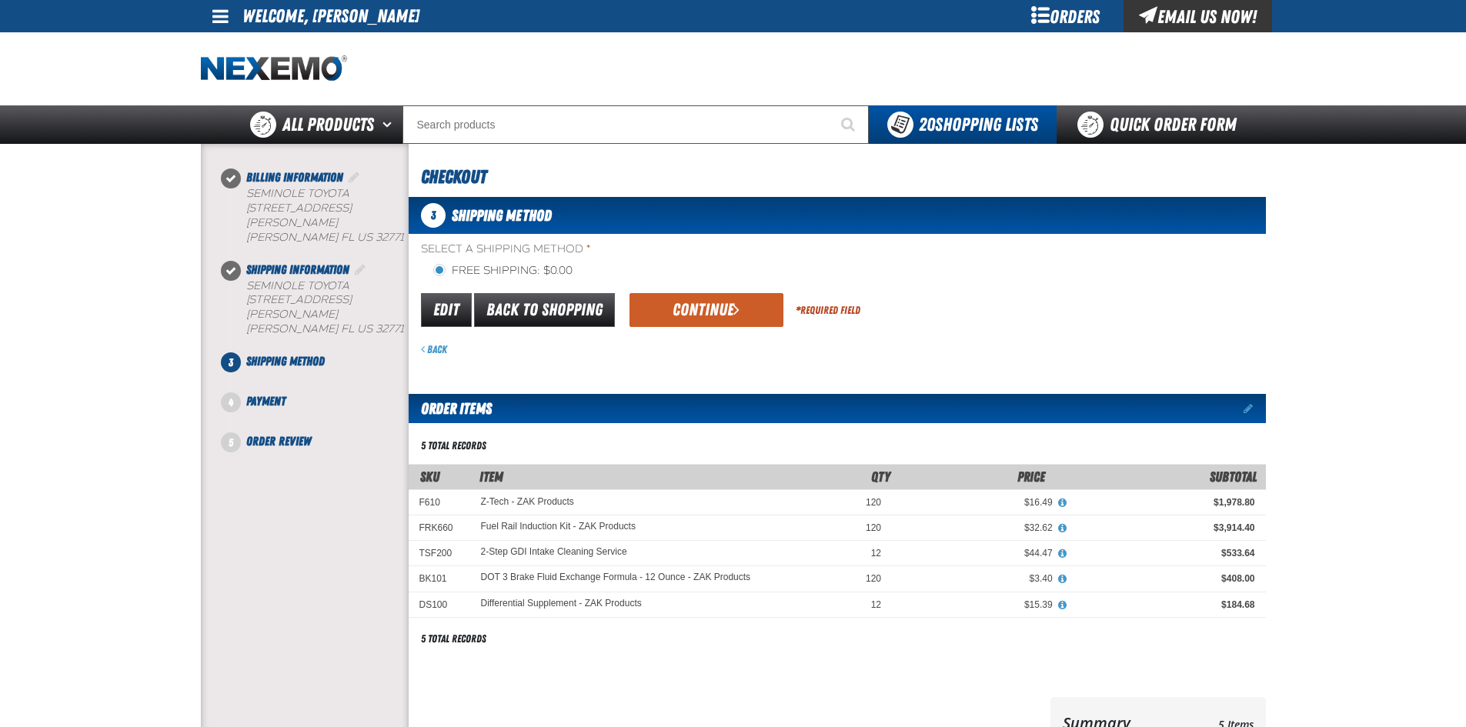
drag, startPoint x: 706, startPoint y: 314, endPoint x: 691, endPoint y: 316, distance: 15.6
click at [706, 314] on button "Continue" at bounding box center [706, 310] width 154 height 34
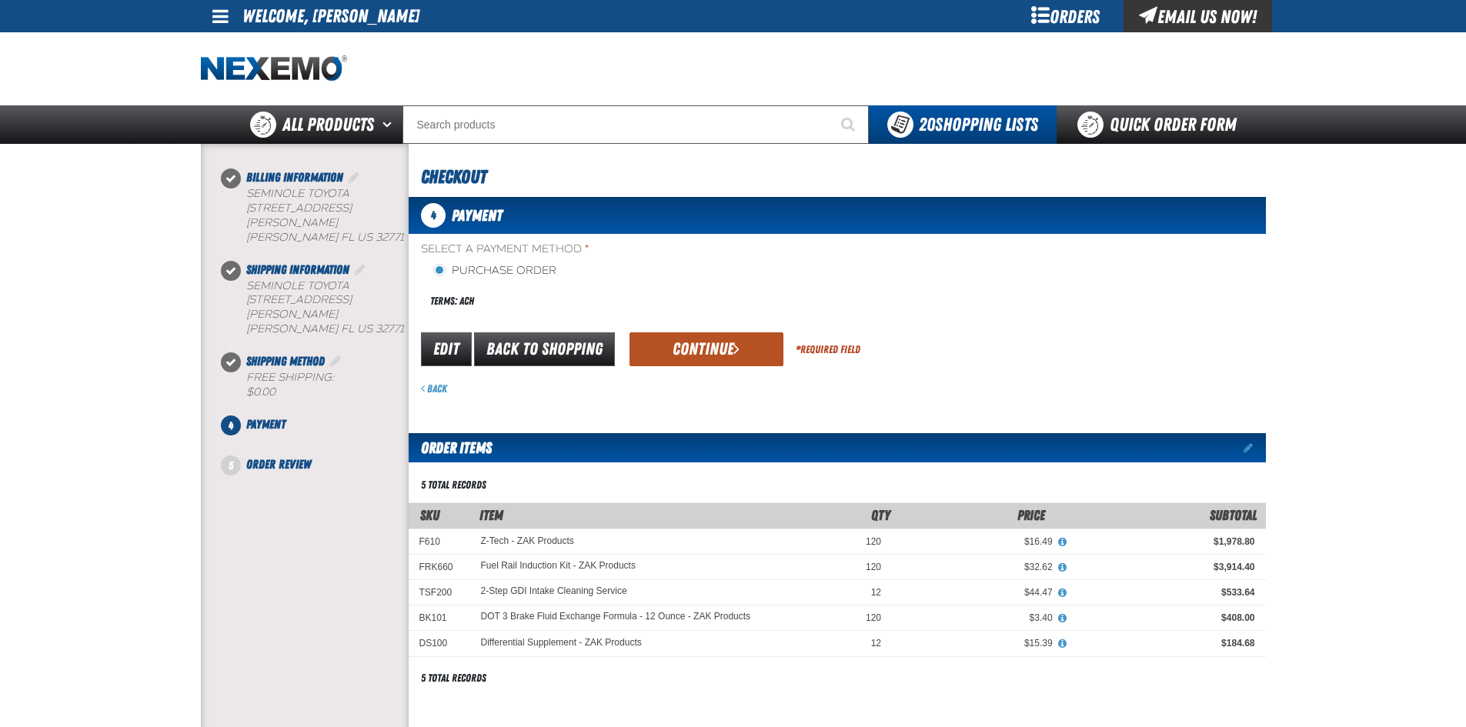
click at [664, 351] on button "Continue" at bounding box center [706, 349] width 154 height 34
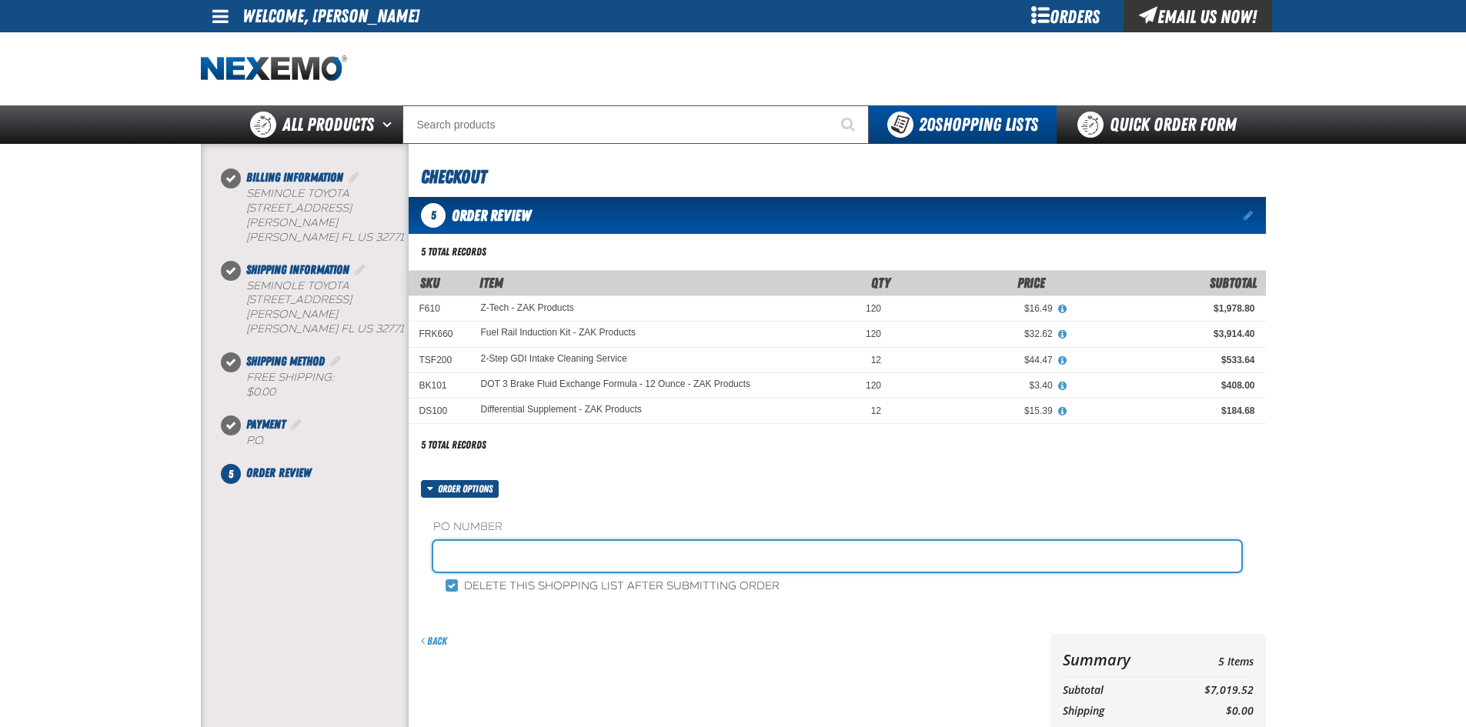
click at [484, 562] on input "text" at bounding box center [837, 556] width 808 height 31
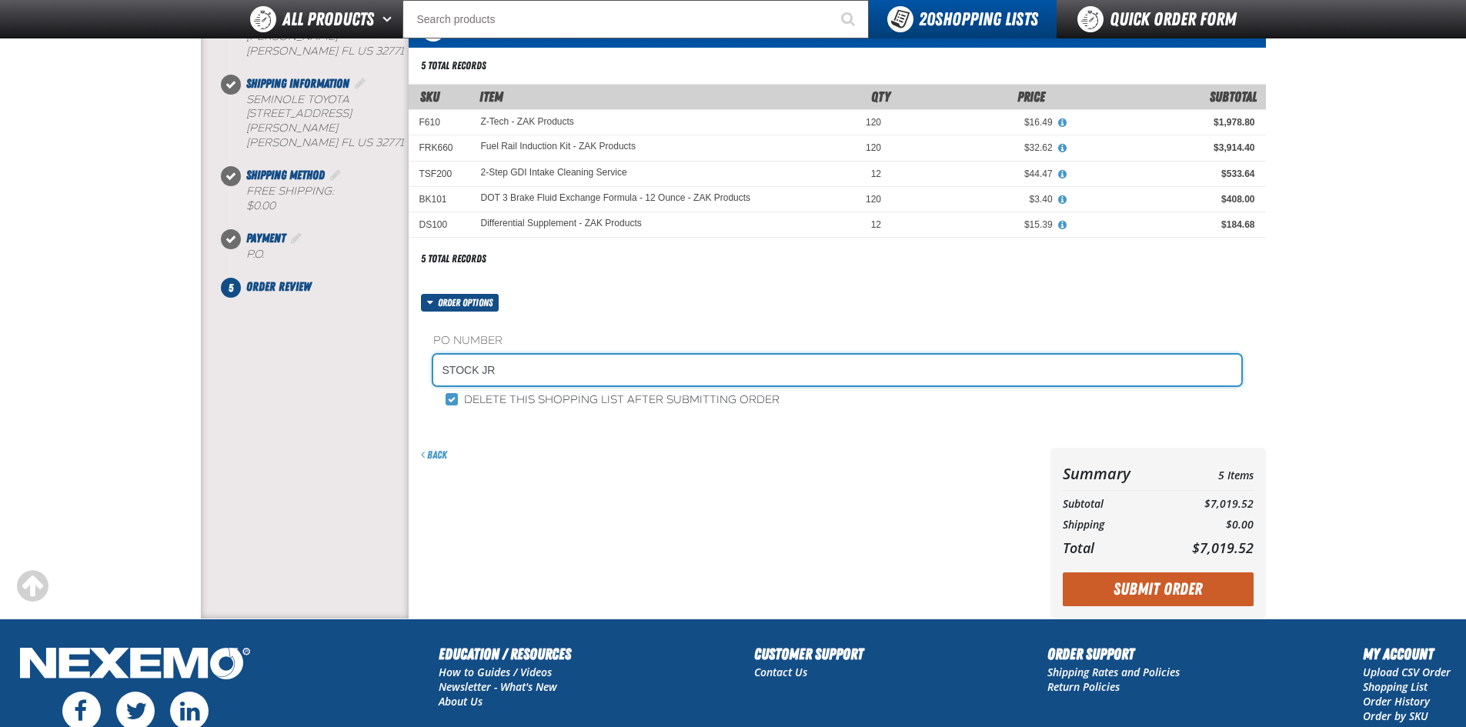
scroll to position [231, 0]
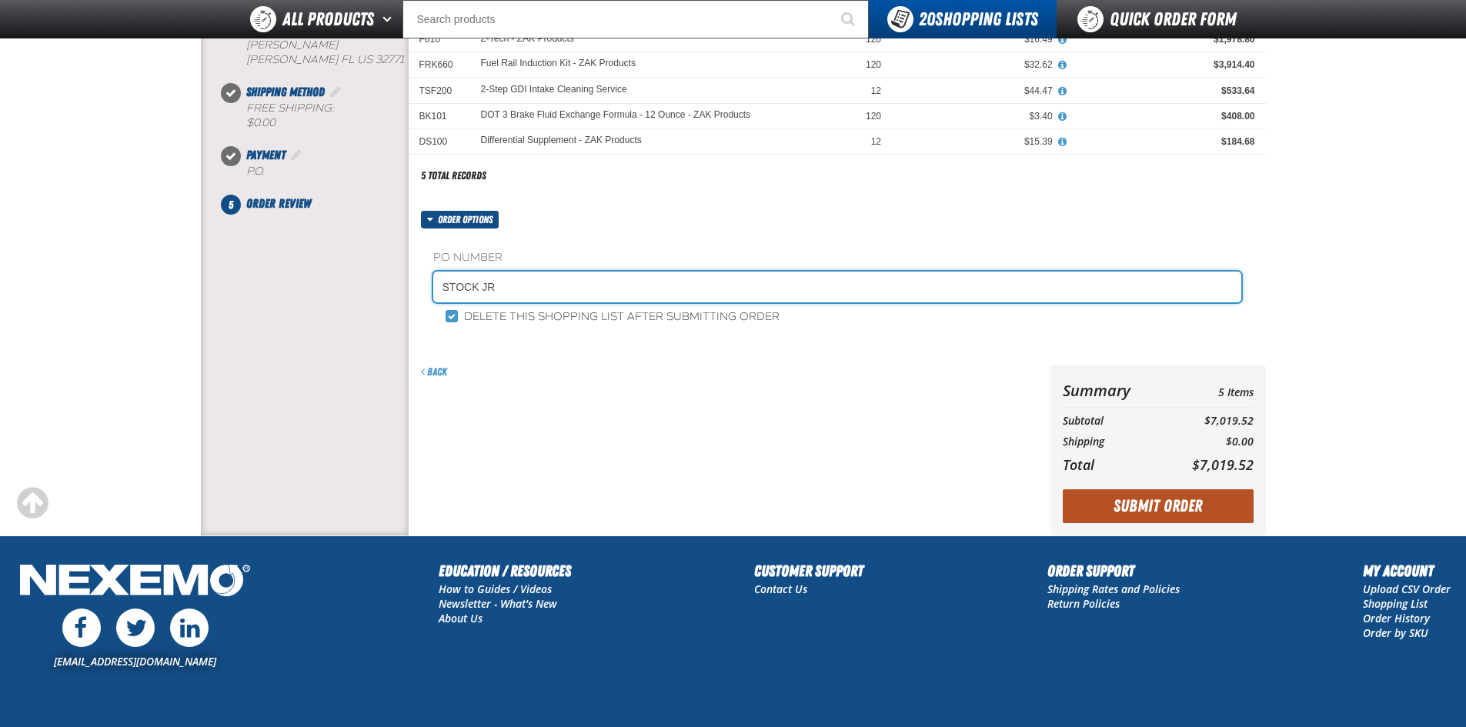
type input "STOCK JR"
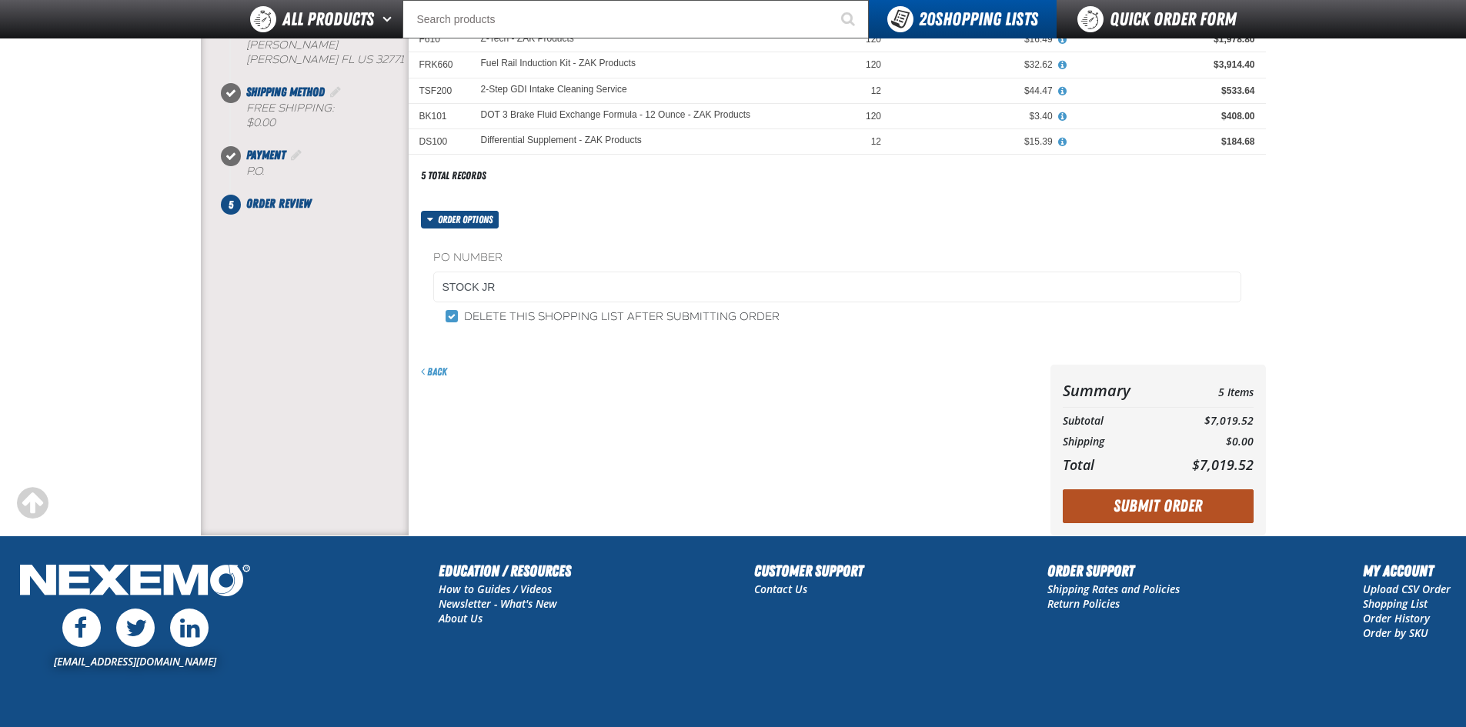
click at [1176, 513] on button "Submit Order" at bounding box center [1158, 506] width 191 height 34
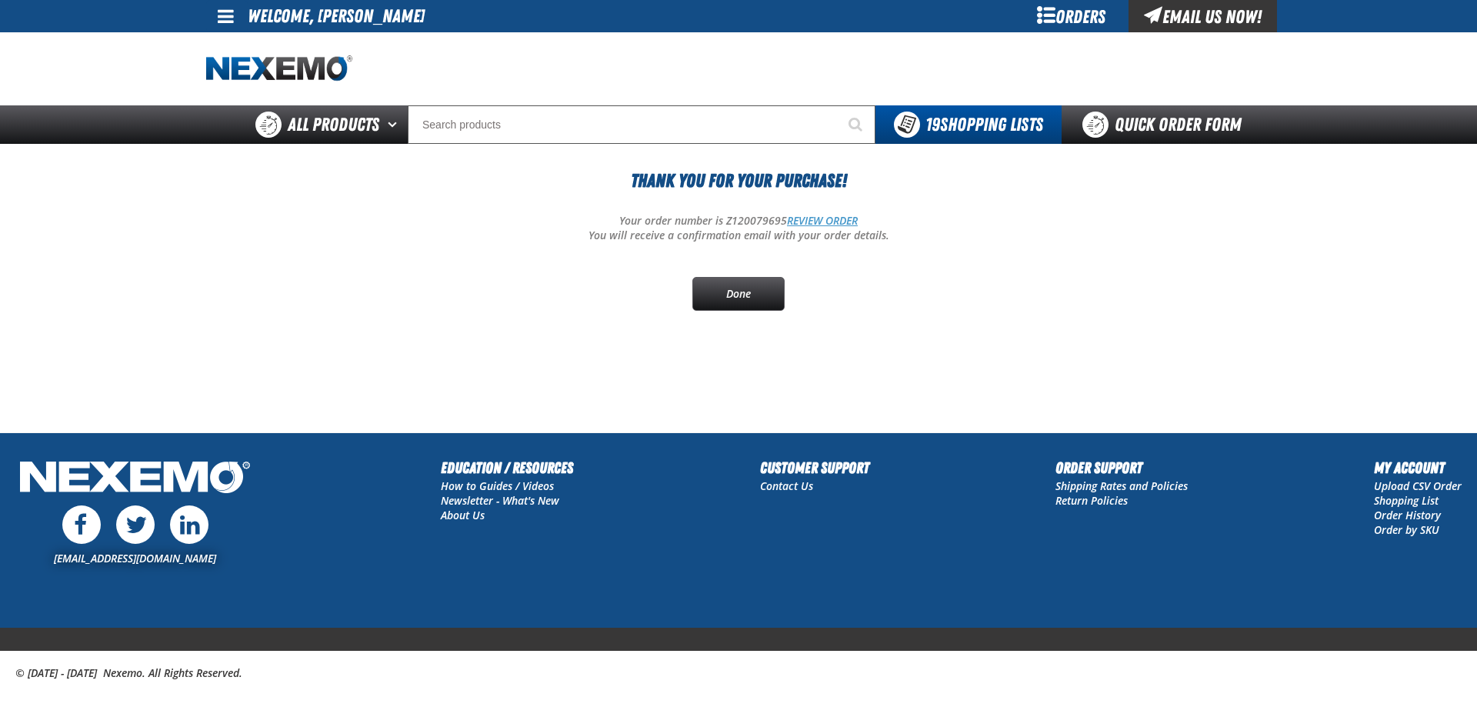
click at [826, 213] on link "REVIEW ORDER" at bounding box center [822, 220] width 71 height 15
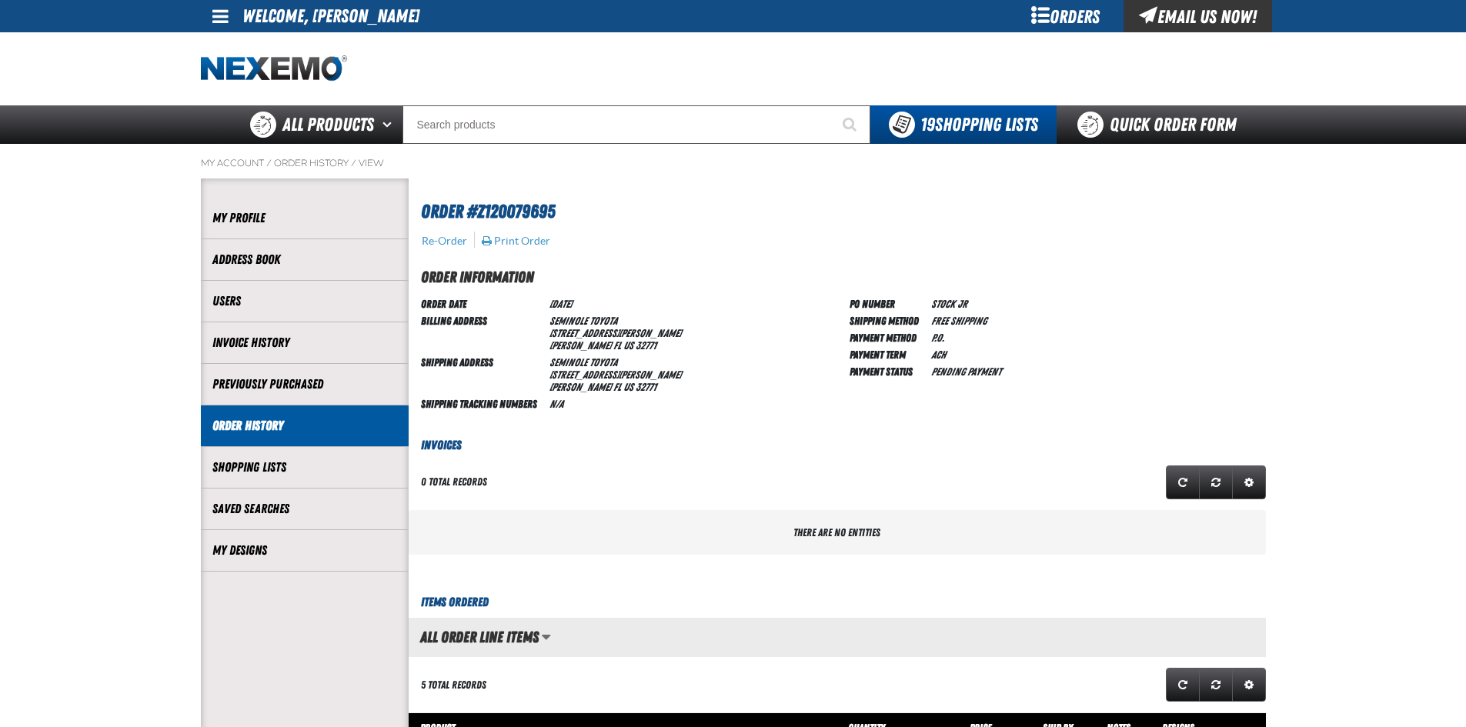
scroll to position [1, 1]
click at [520, 245] on button "Print Order" at bounding box center [516, 241] width 70 height 14
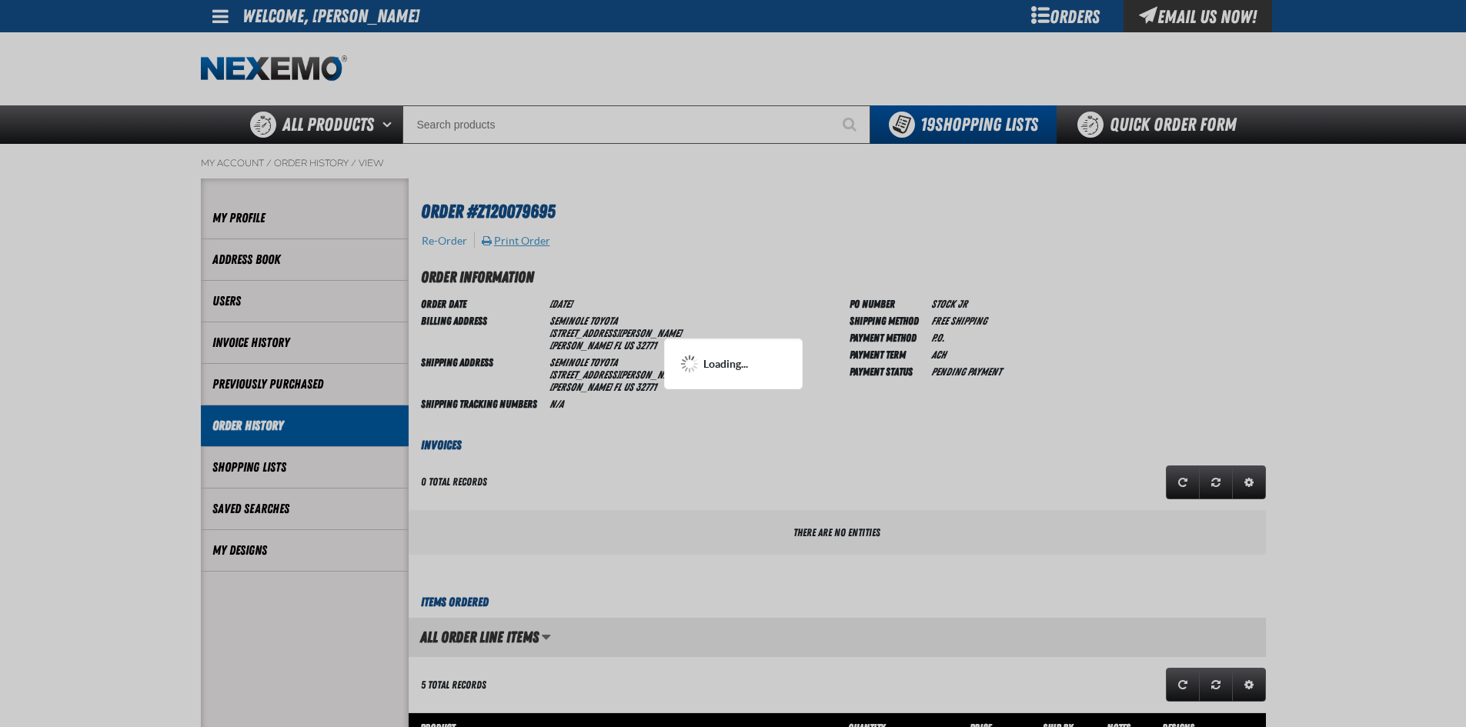
scroll to position [0, 0]
click at [675, 300] on div at bounding box center [733, 363] width 1466 height 727
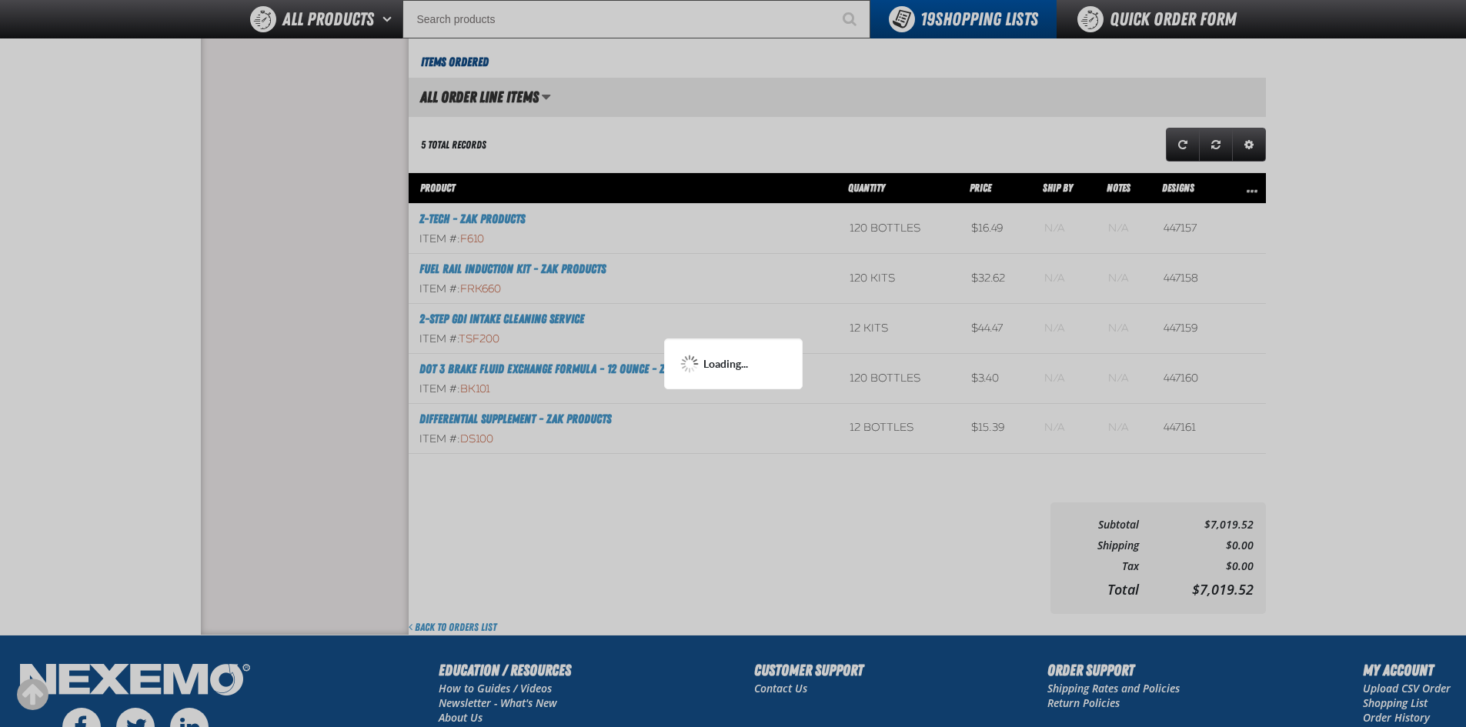
scroll to position [385, 0]
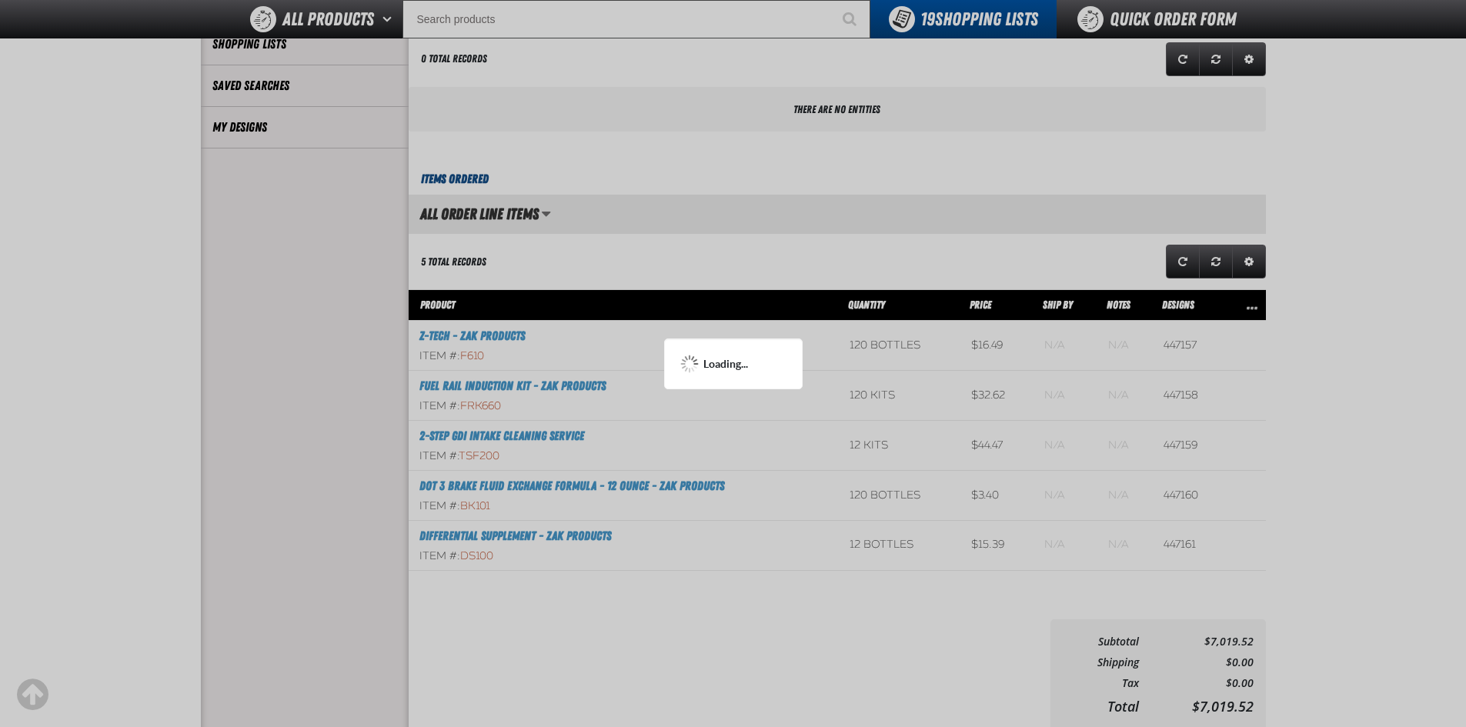
click at [661, 252] on div at bounding box center [733, 363] width 1466 height 727
drag, startPoint x: 645, startPoint y: 266, endPoint x: 610, endPoint y: 255, distance: 36.3
click at [624, 272] on div at bounding box center [733, 363] width 1466 height 727
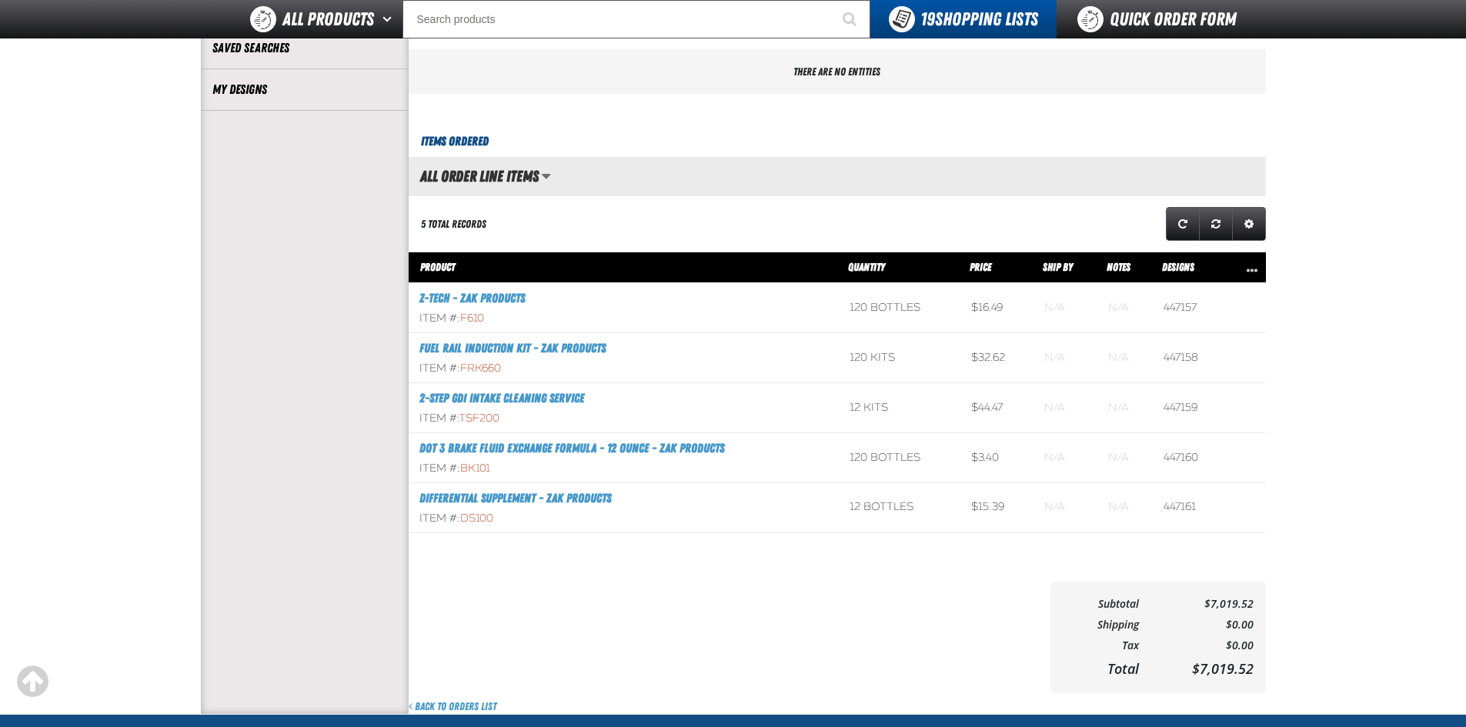
scroll to position [385, 0]
